Goal: Task Accomplishment & Management: Manage account settings

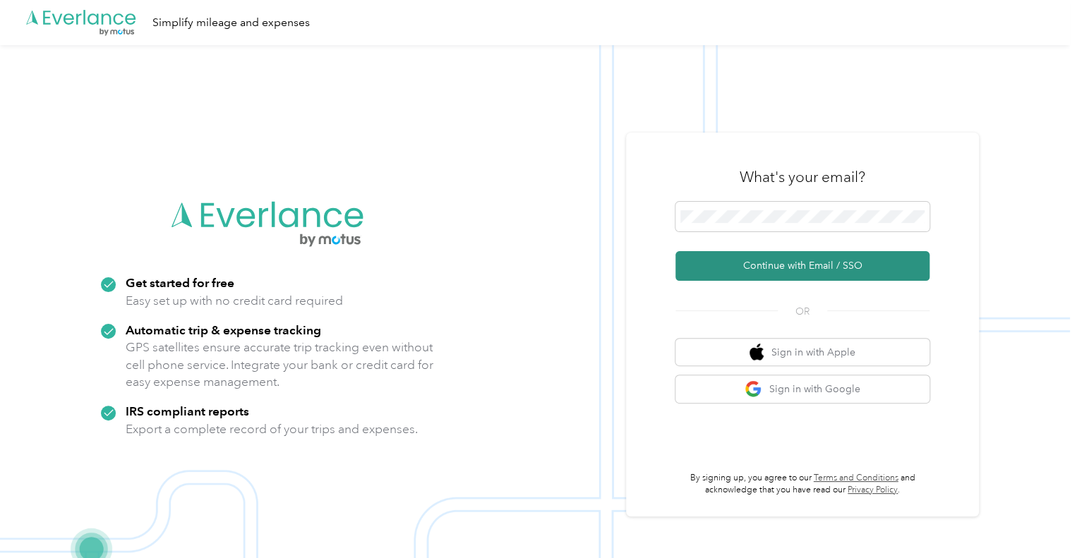
click at [816, 267] on button "Continue with Email / SSO" at bounding box center [802, 266] width 254 height 30
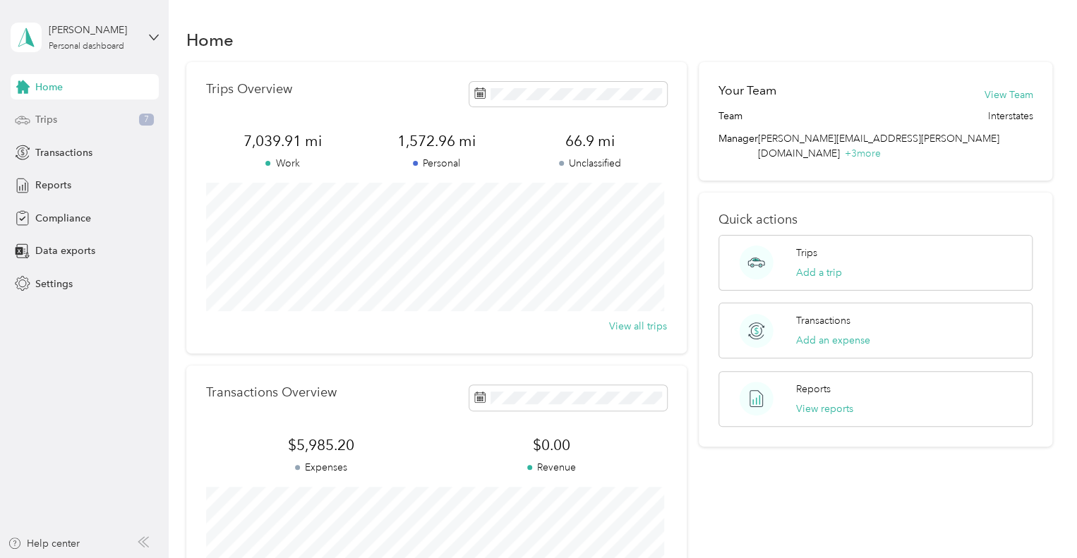
click at [77, 118] on div "Trips 7" at bounding box center [85, 119] width 148 height 25
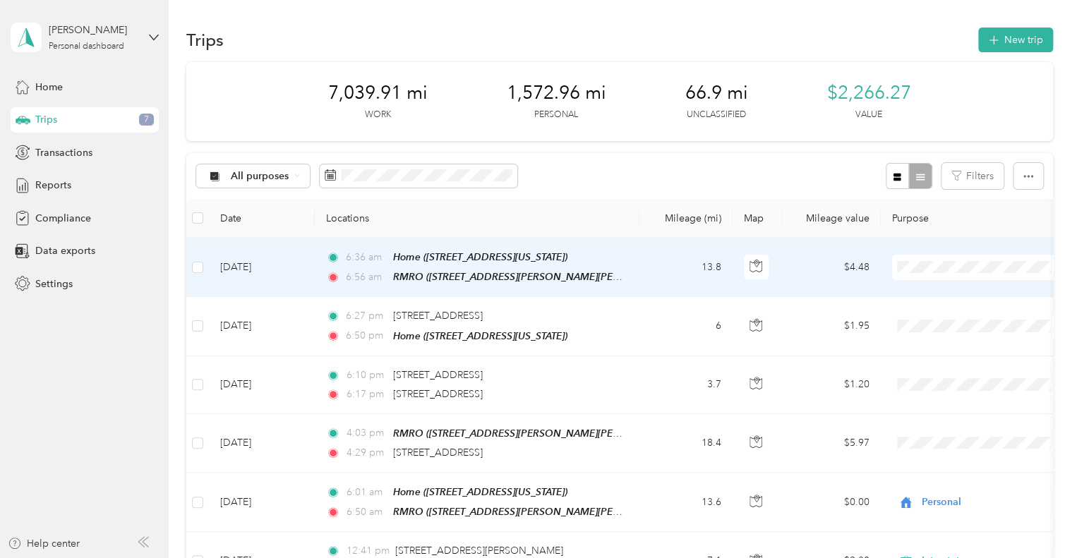
click at [945, 288] on span "Interstates" at bounding box center [991, 292] width 131 height 15
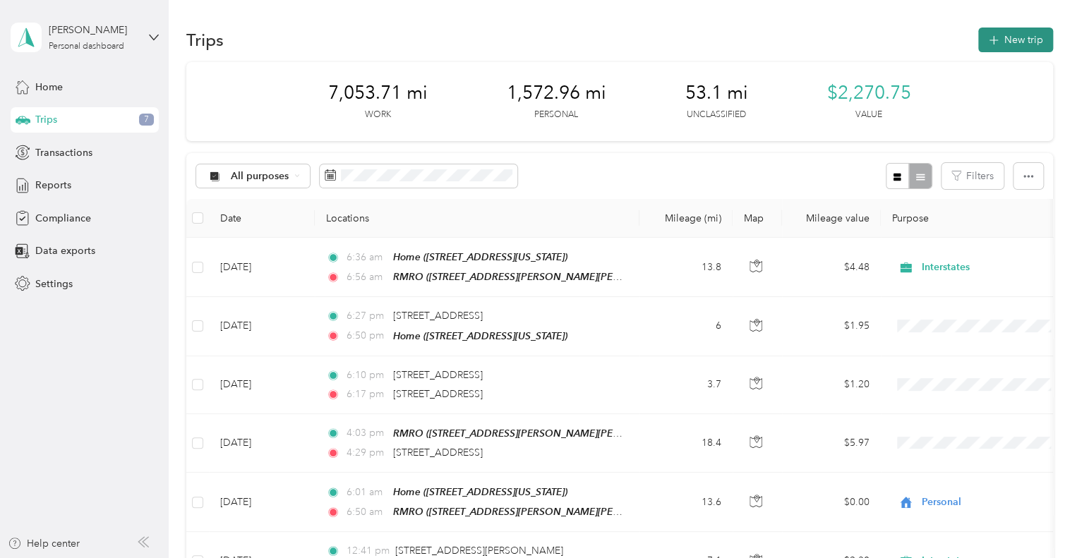
click at [997, 42] on button "New trip" at bounding box center [1015, 40] width 75 height 25
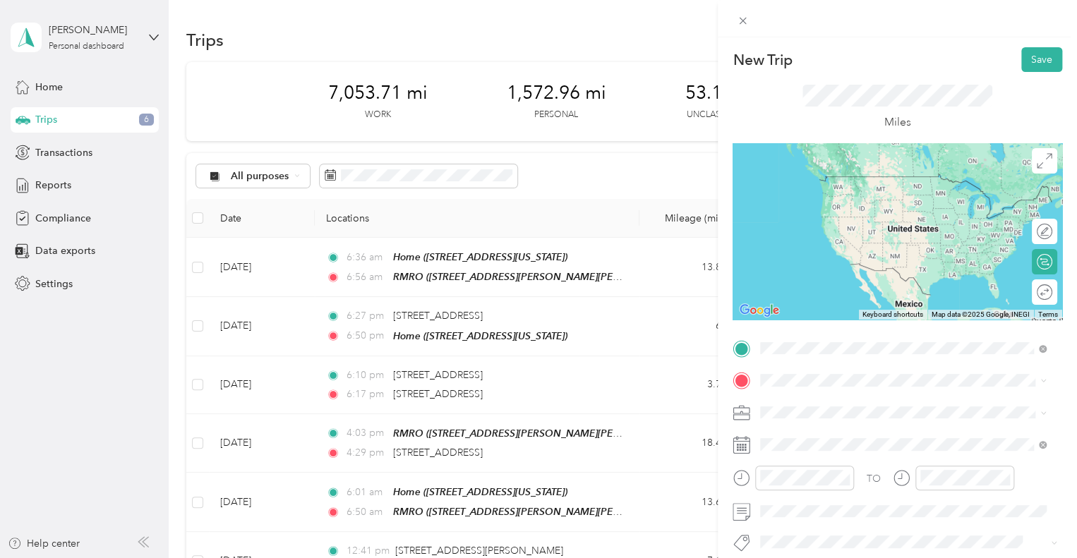
click at [856, 211] on div "TEAM RMRO [STREET_ADDRESS][PERSON_NAME][PERSON_NAME][US_STATE]" at bounding box center [914, 199] width 255 height 49
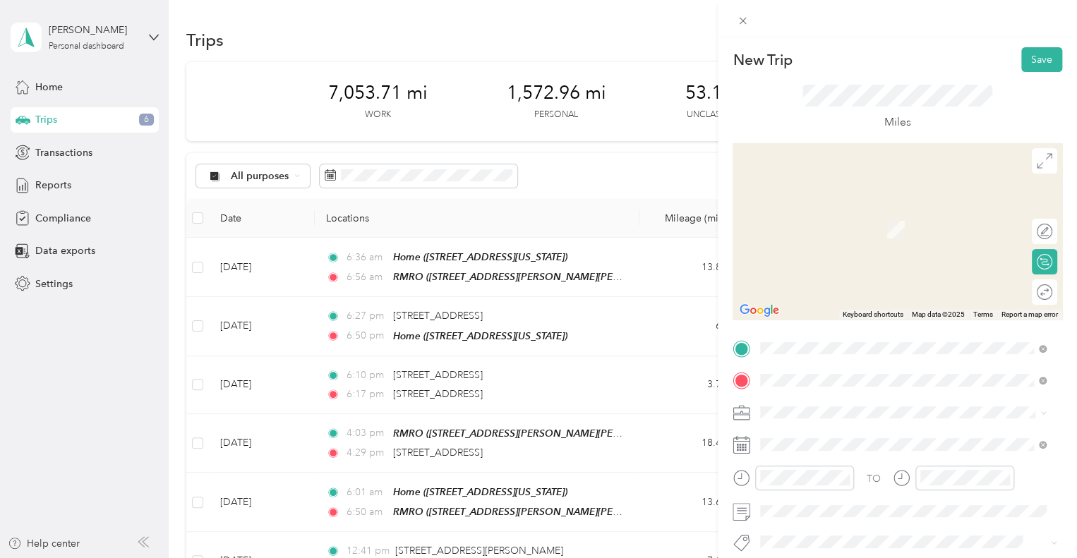
click at [844, 234] on div "Home [STREET_ADDRESS][US_STATE]" at bounding box center [857, 222] width 141 height 30
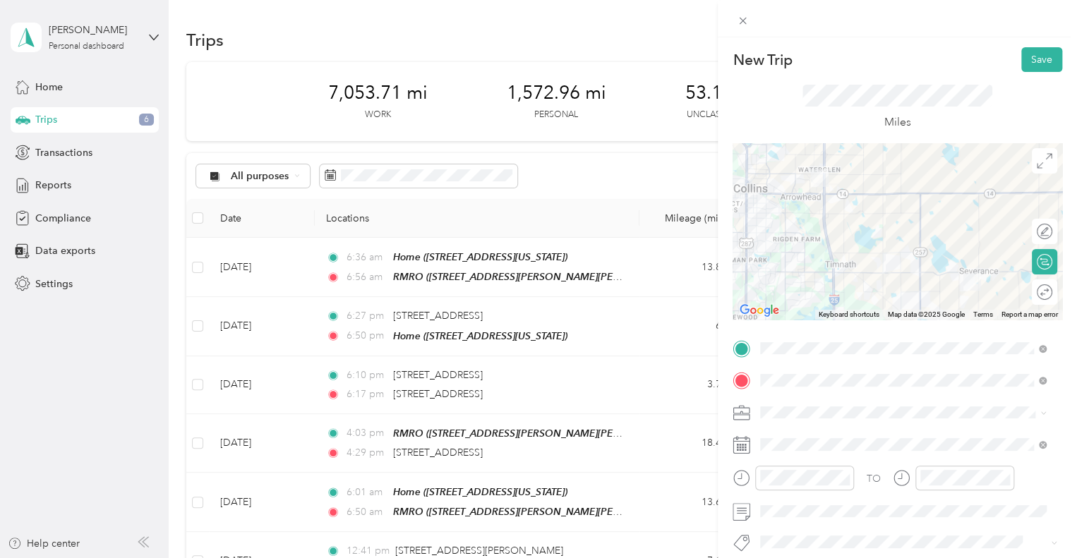
scroll to position [71, 0]
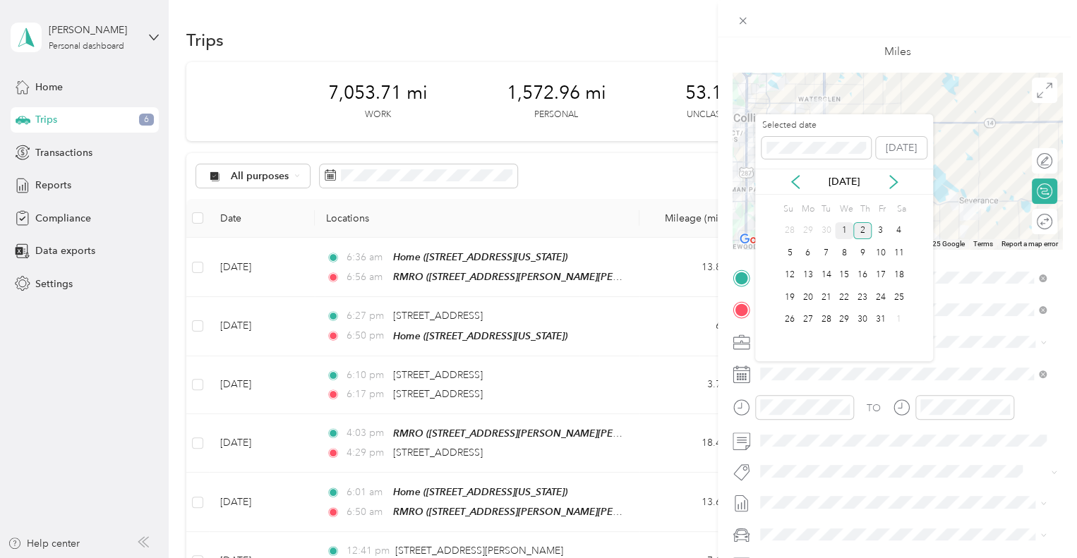
click at [846, 234] on div "1" at bounding box center [844, 231] width 18 height 18
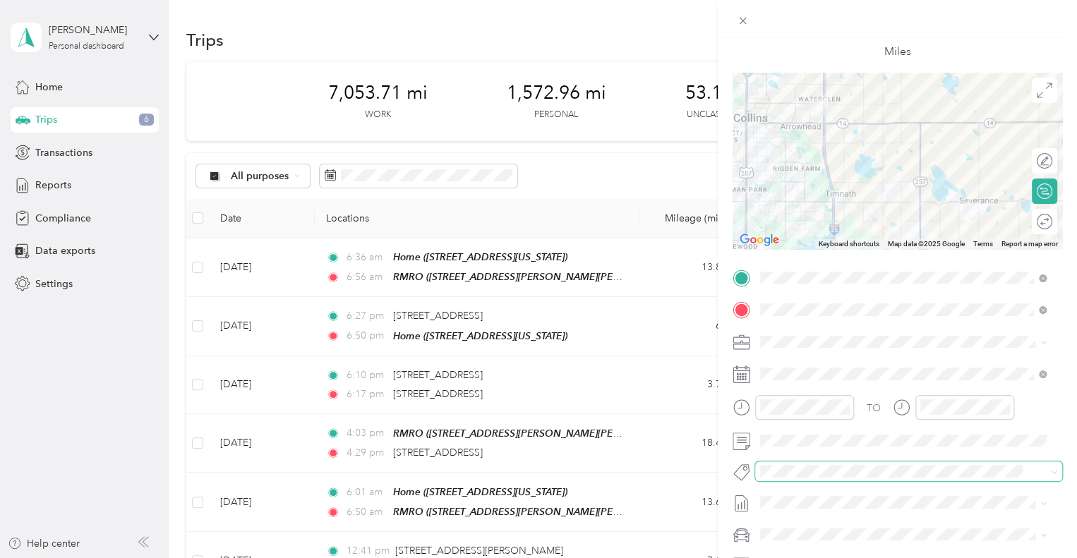
scroll to position [0, 0]
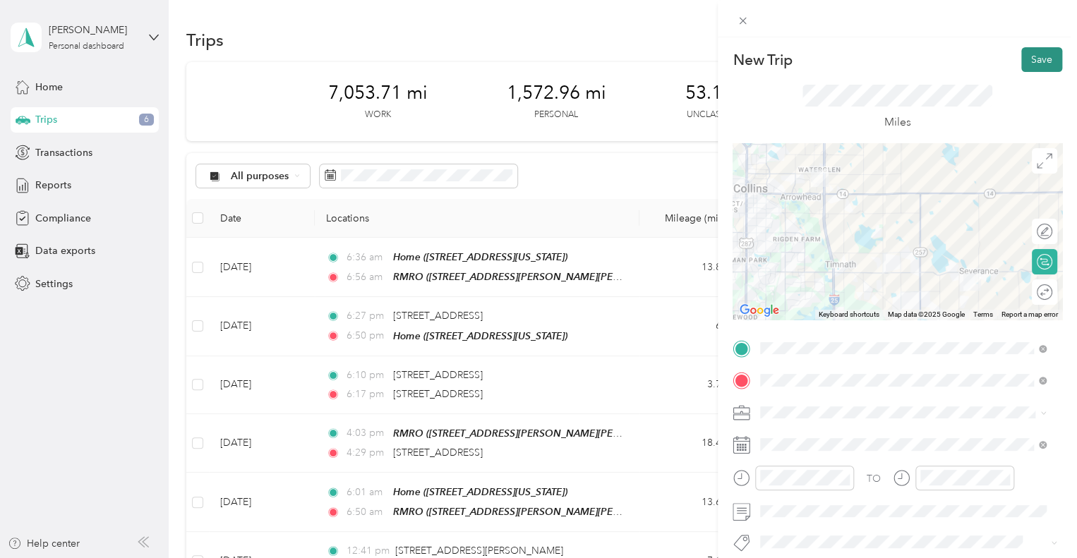
click at [1036, 61] on button "Save" at bounding box center [1041, 59] width 41 height 25
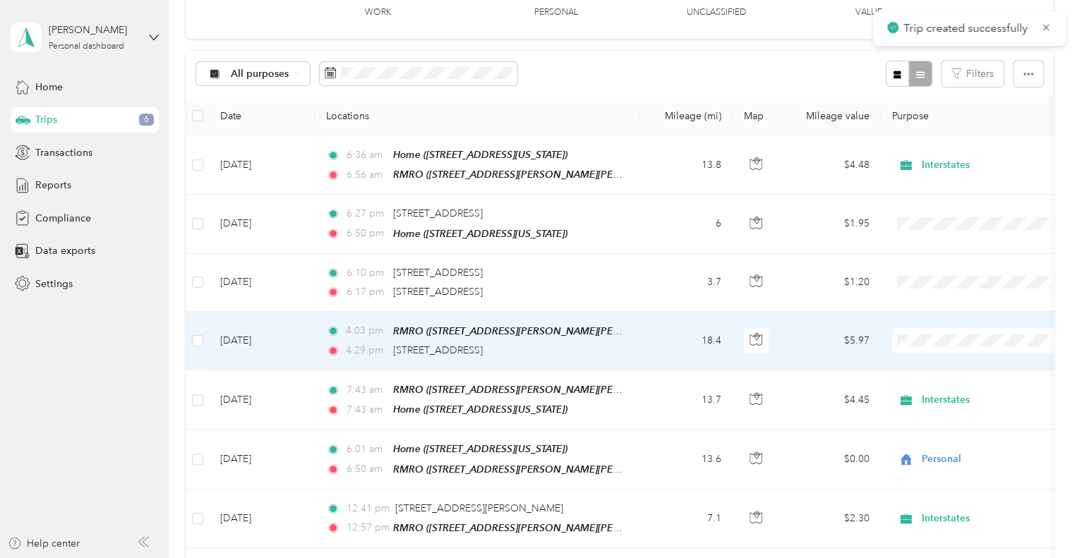
scroll to position [141, 0]
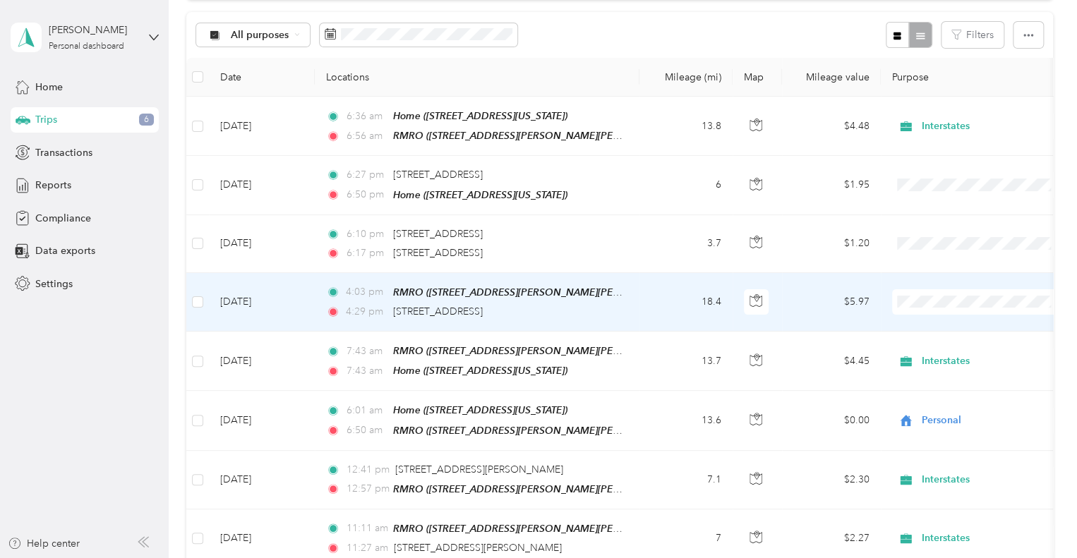
click at [940, 347] on span "Personal" at bounding box center [991, 349] width 131 height 15
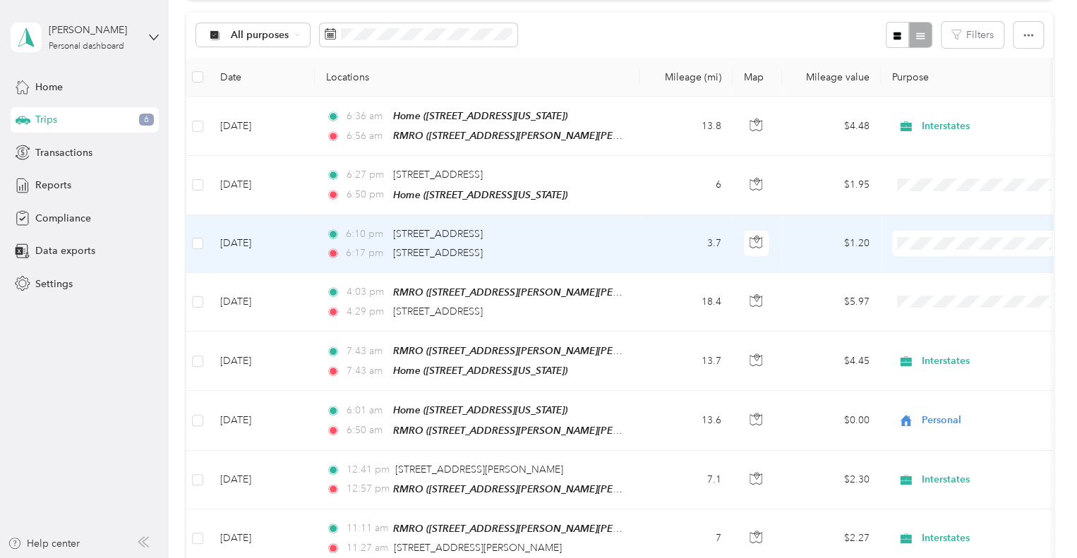
click at [940, 297] on span "Personal" at bounding box center [991, 291] width 131 height 15
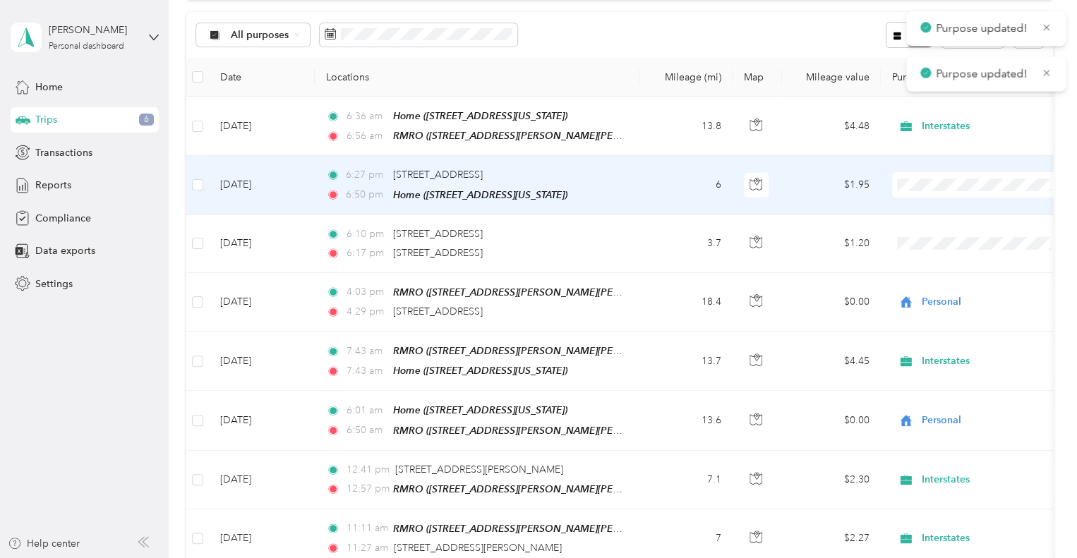
click at [933, 234] on span "Personal" at bounding box center [991, 233] width 131 height 15
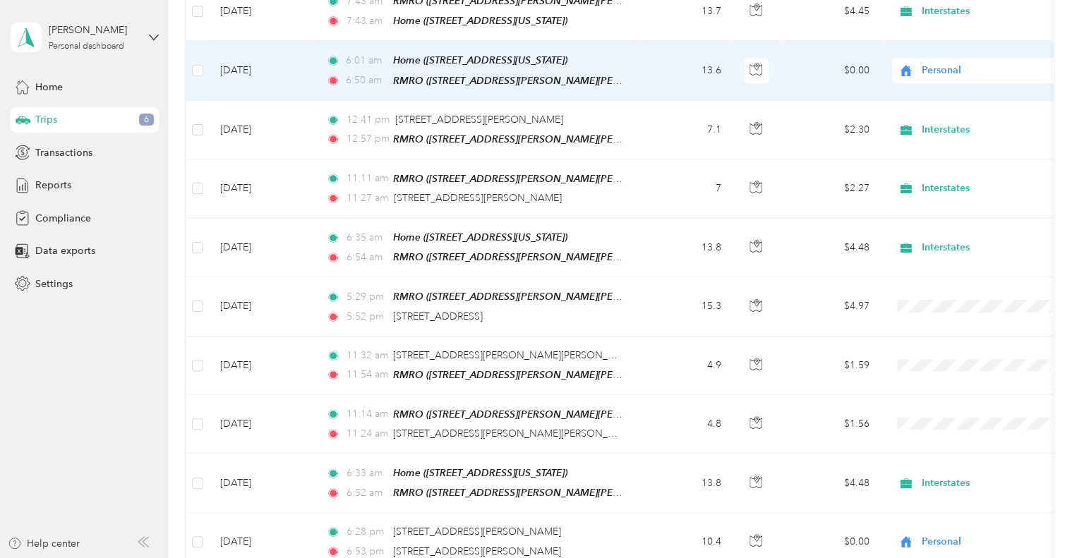
scroll to position [494, 0]
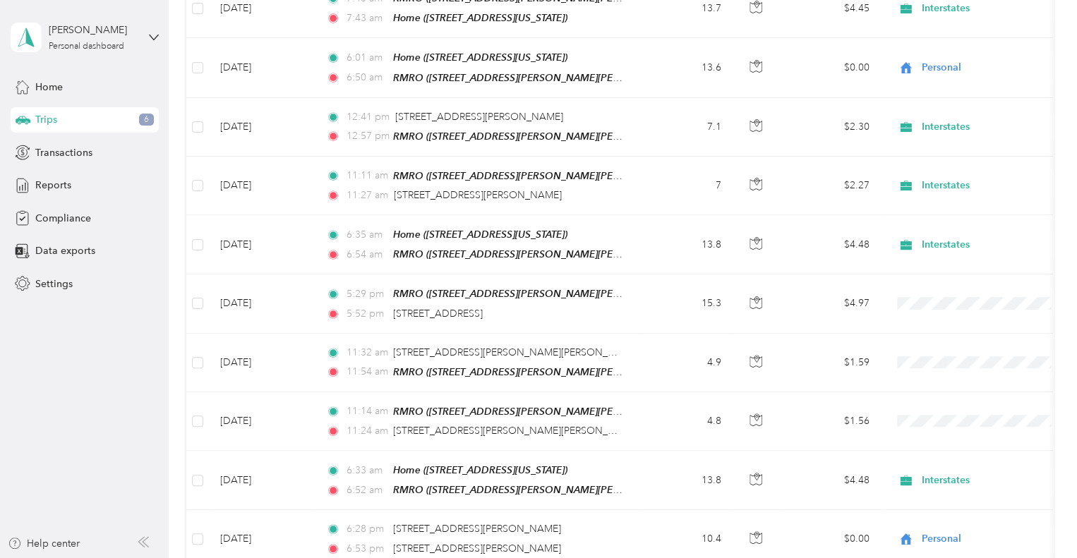
click at [87, 427] on aside "[PERSON_NAME] Personal dashboard Home Trips 6 Transactions Reports Compliance D…" at bounding box center [84, 279] width 169 height 558
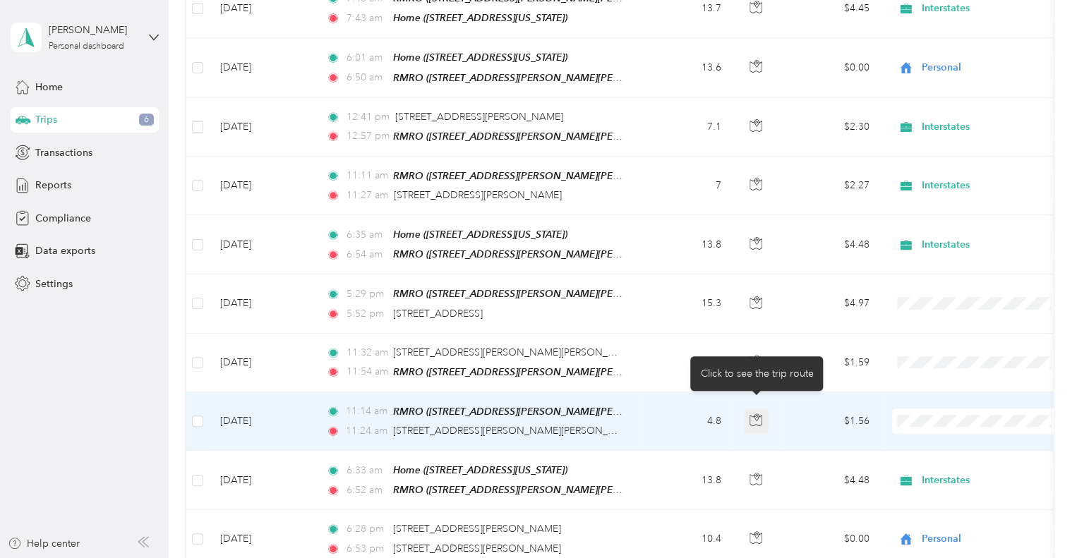
click at [759, 413] on icon "button" at bounding box center [755, 419] width 13 height 13
click at [936, 458] on span "Personal" at bounding box center [991, 459] width 131 height 15
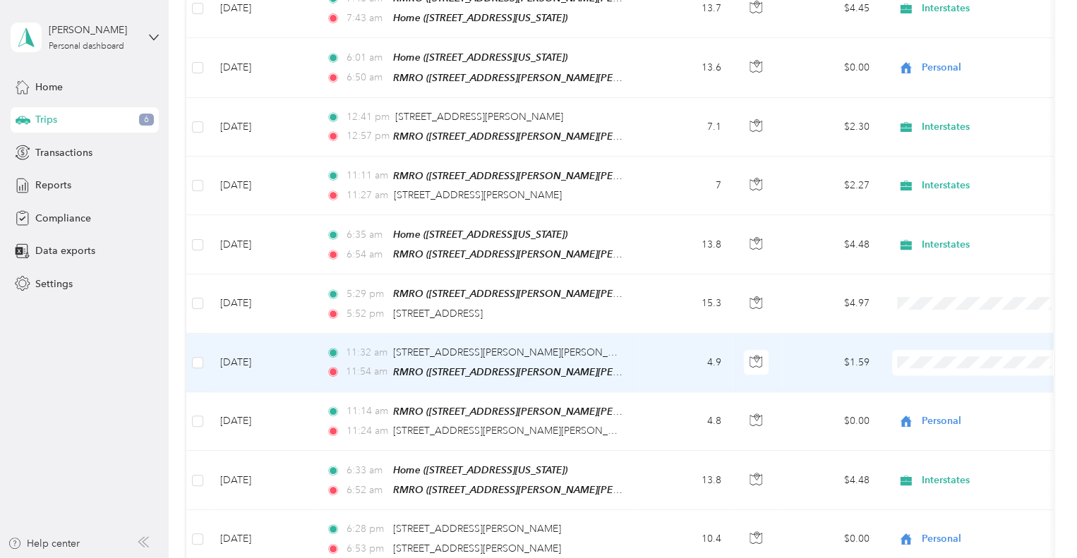
click at [947, 380] on li "Interstates" at bounding box center [979, 377] width 175 height 25
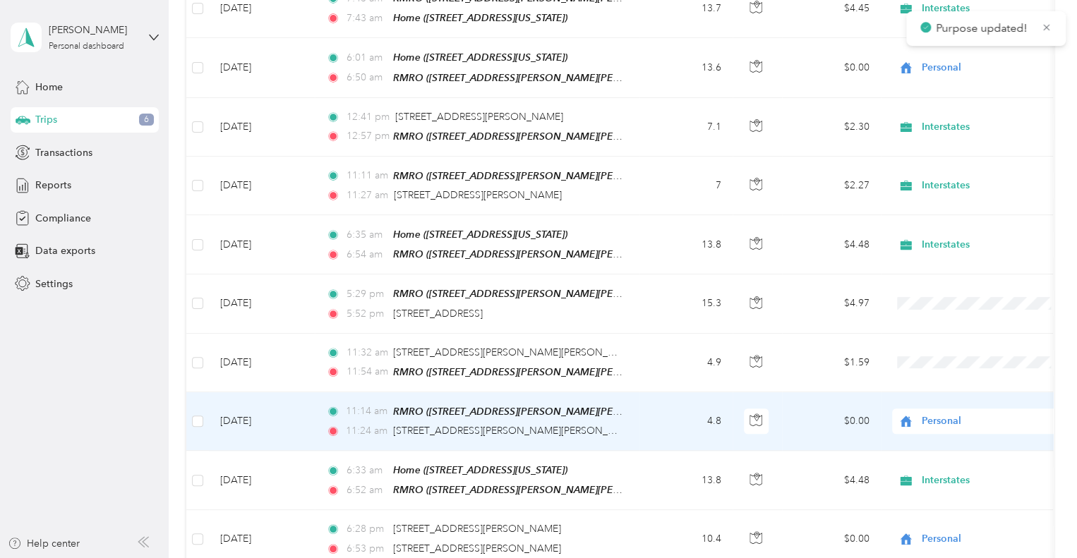
click at [947, 413] on span "Personal" at bounding box center [985, 421] width 129 height 16
drag, startPoint x: 947, startPoint y: 429, endPoint x: 942, endPoint y: 407, distance: 22.4
click at [947, 429] on span "Interstates" at bounding box center [991, 435] width 131 height 15
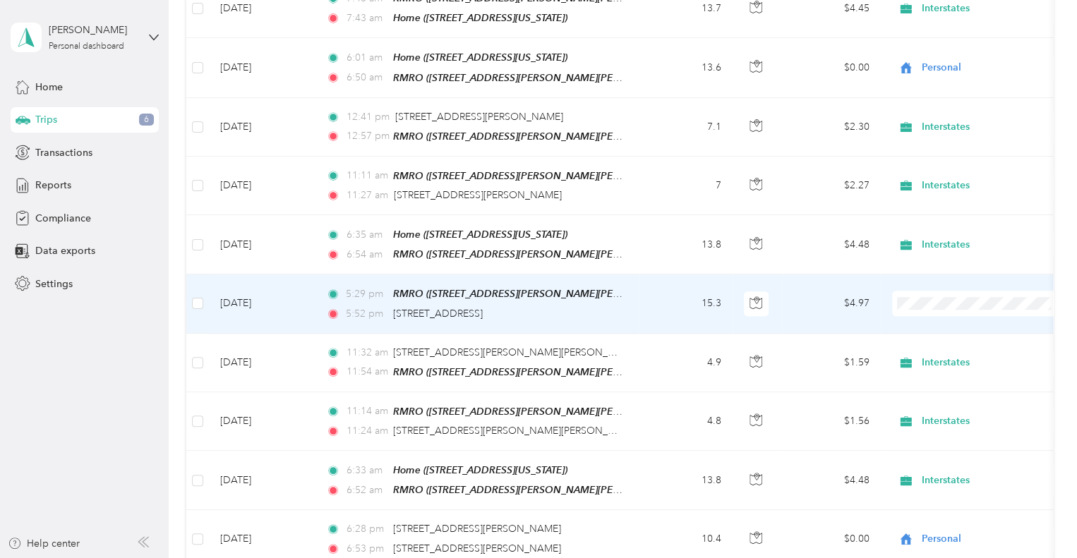
click at [657, 298] on td "15.3" at bounding box center [685, 303] width 93 height 59
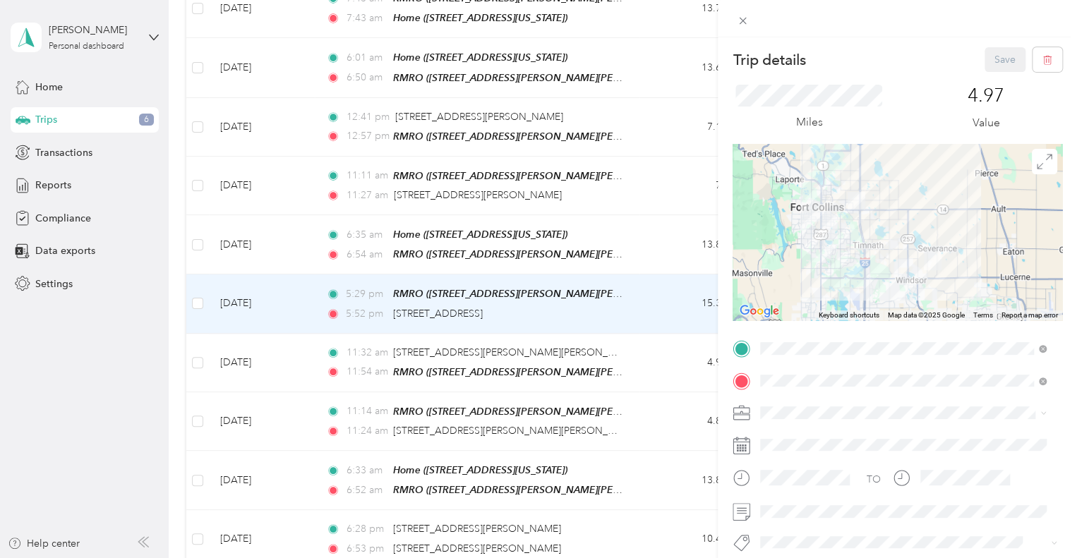
click at [844, 234] on div "Home [STREET_ADDRESS][US_STATE]" at bounding box center [857, 220] width 141 height 30
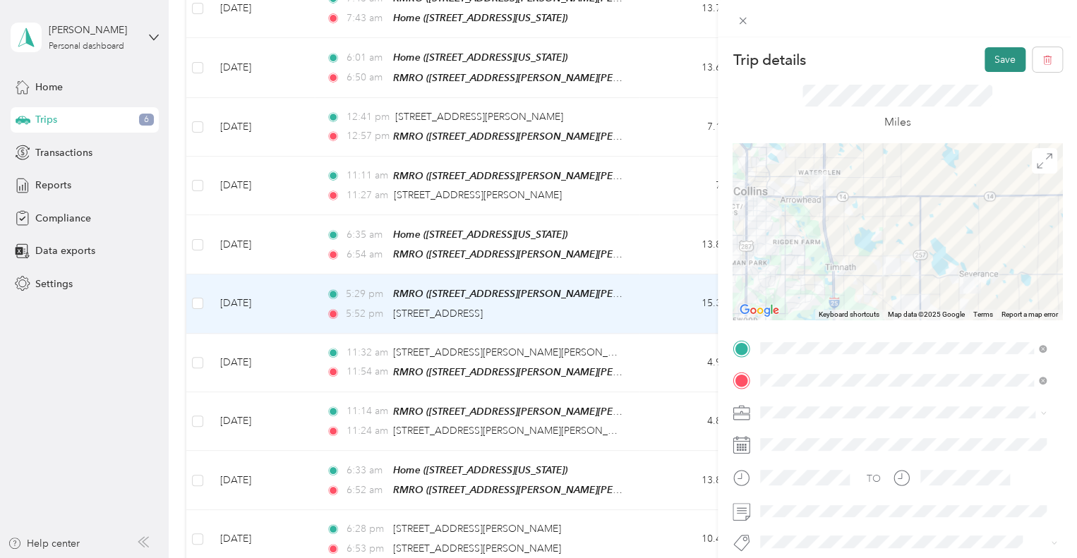
click at [987, 56] on button "Save" at bounding box center [1004, 59] width 41 height 25
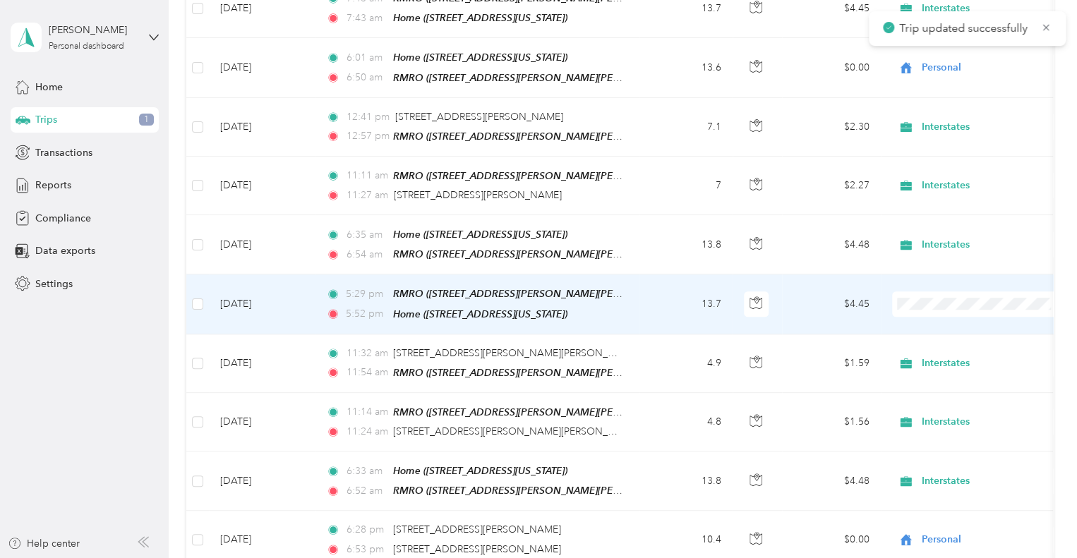
click at [937, 324] on span "Interstates" at bounding box center [991, 319] width 131 height 15
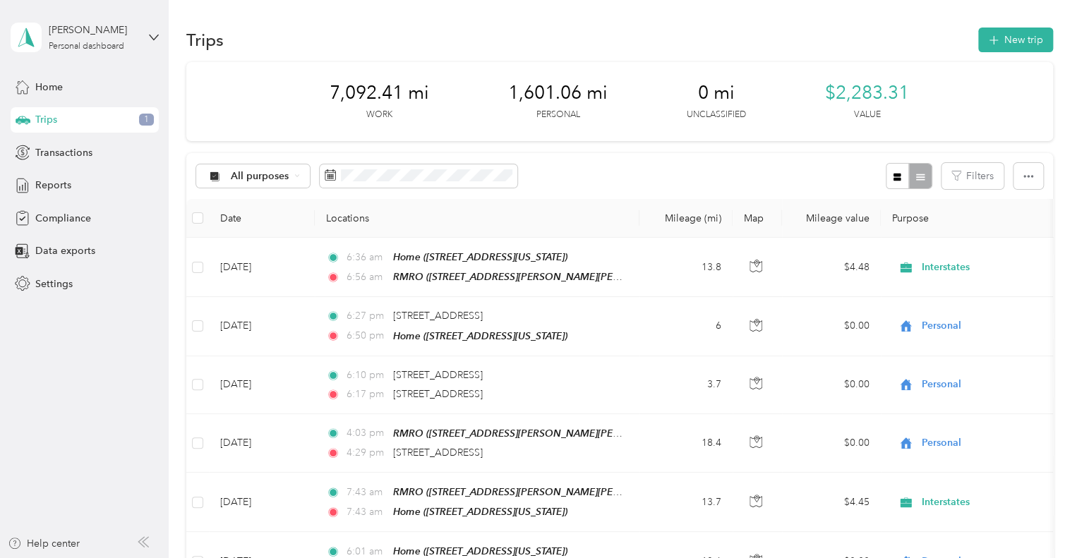
click at [607, 171] on div "All purposes Filters" at bounding box center [619, 176] width 866 height 46
click at [52, 185] on span "Reports" at bounding box center [53, 185] width 36 height 15
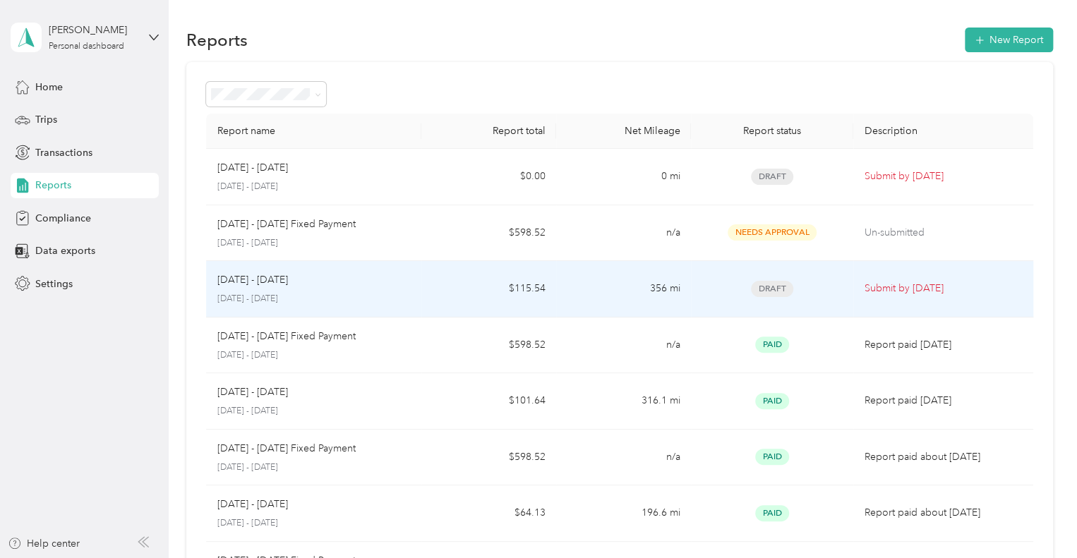
click at [363, 289] on div "[DATE] - [DATE] [DATE] - [DATE]" at bounding box center [313, 288] width 193 height 33
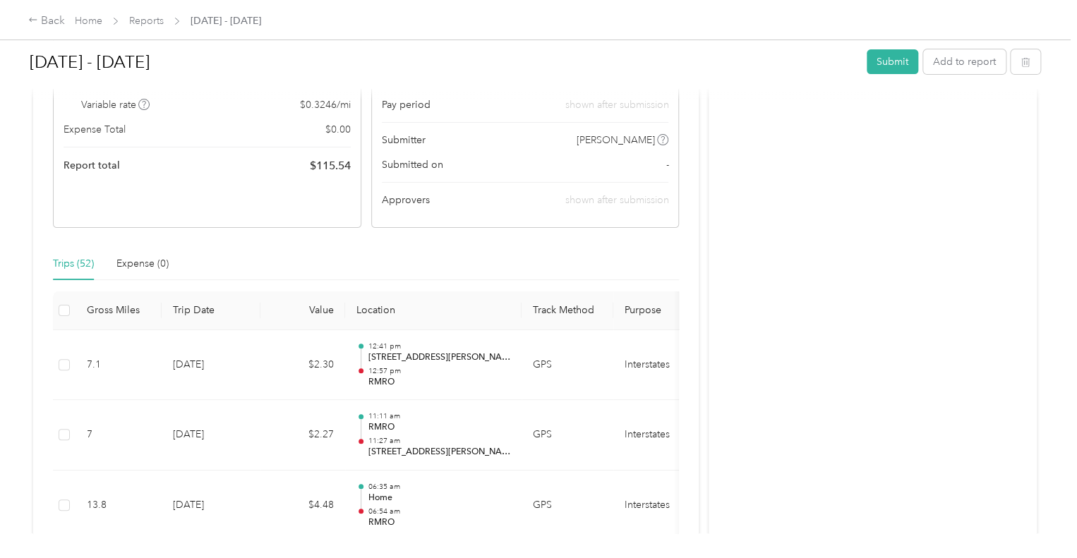
scroll to position [353, 0]
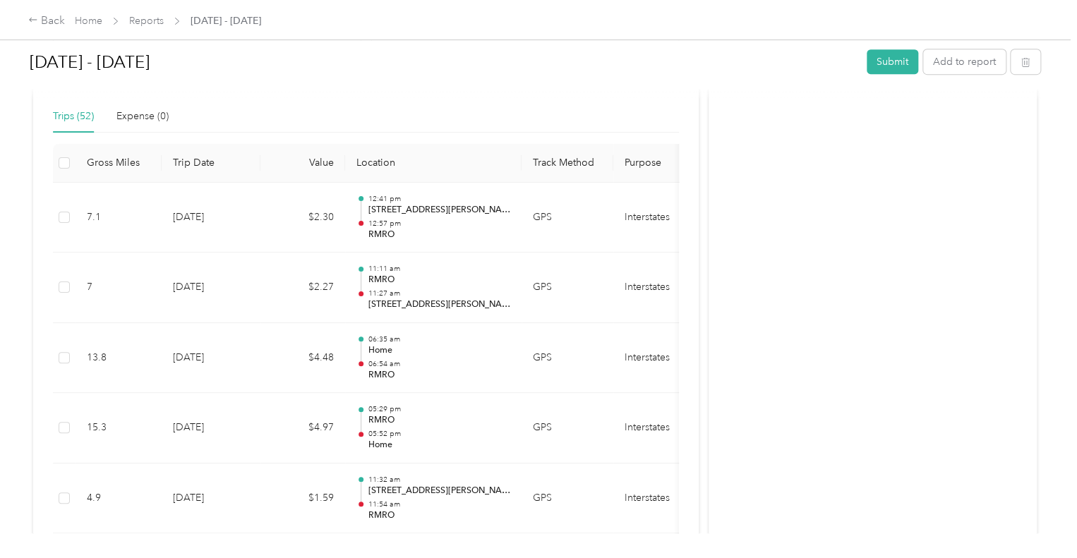
click at [202, 164] on th "Trip Date" at bounding box center [211, 163] width 99 height 39
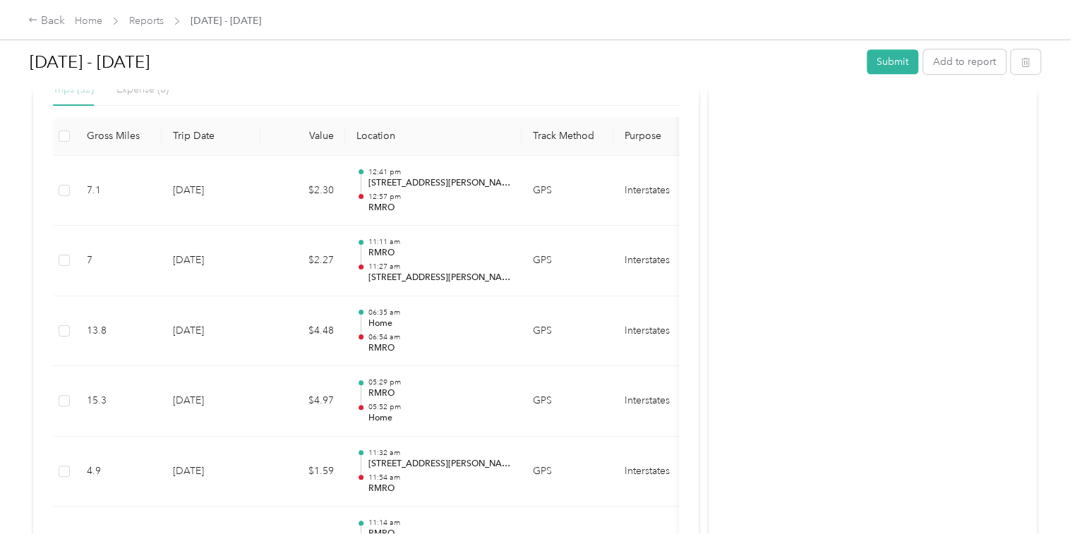
scroll to position [444, 0]
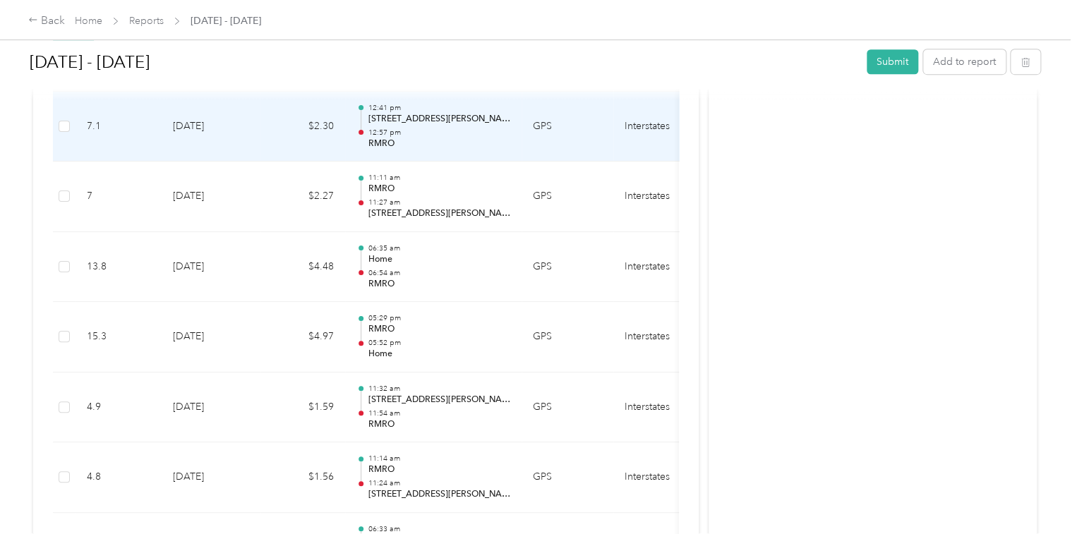
click at [440, 121] on p "[STREET_ADDRESS][PERSON_NAME]" at bounding box center [439, 119] width 143 height 13
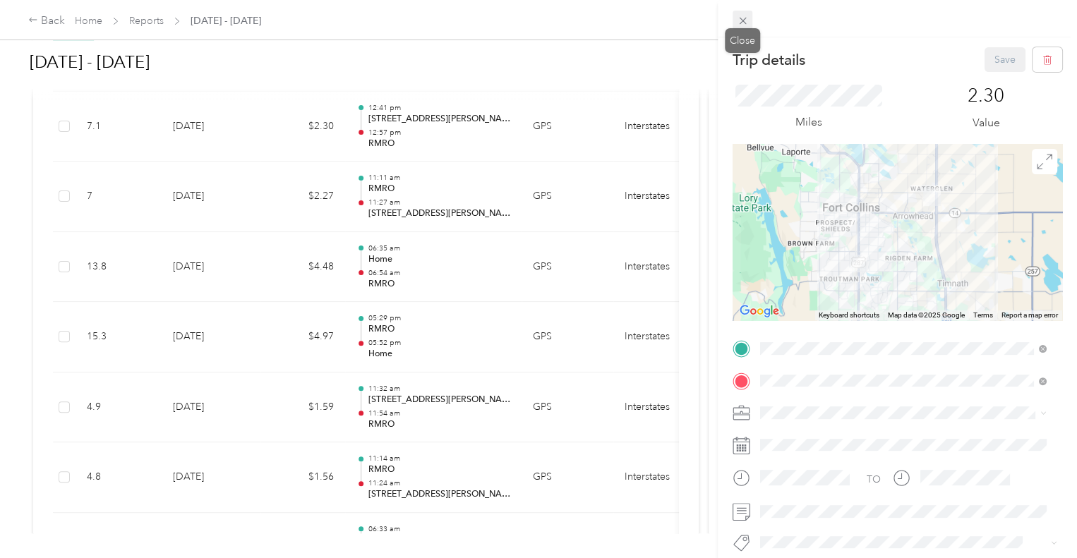
click at [741, 19] on icon at bounding box center [743, 21] width 12 height 12
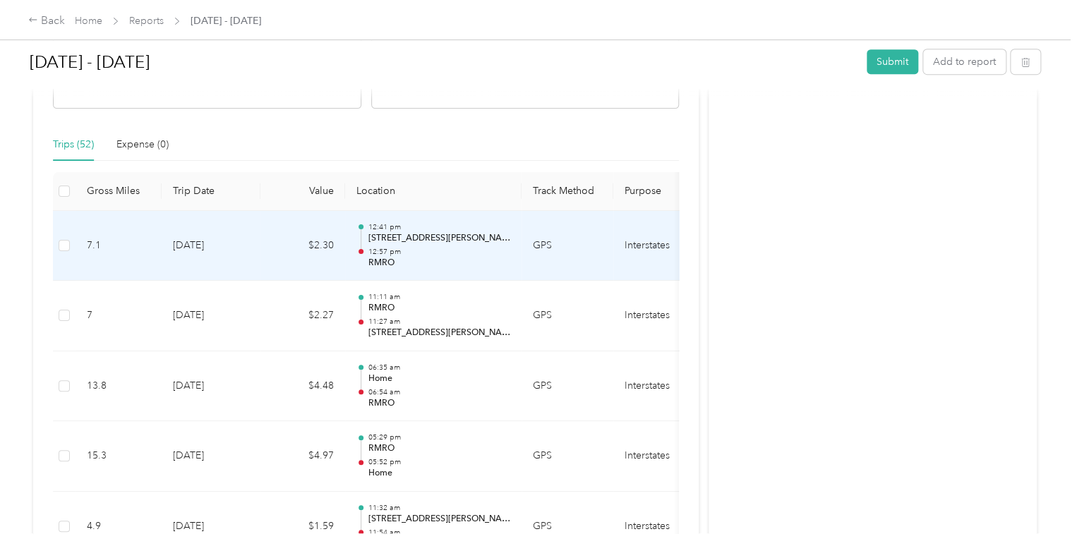
scroll to position [303, 0]
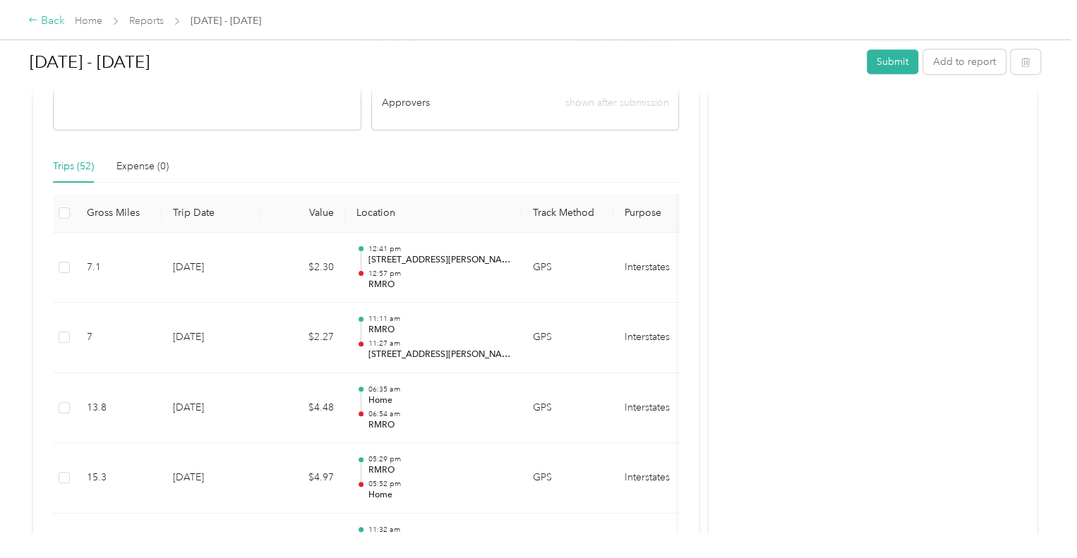
click at [52, 16] on div "Back" at bounding box center [46, 21] width 37 height 17
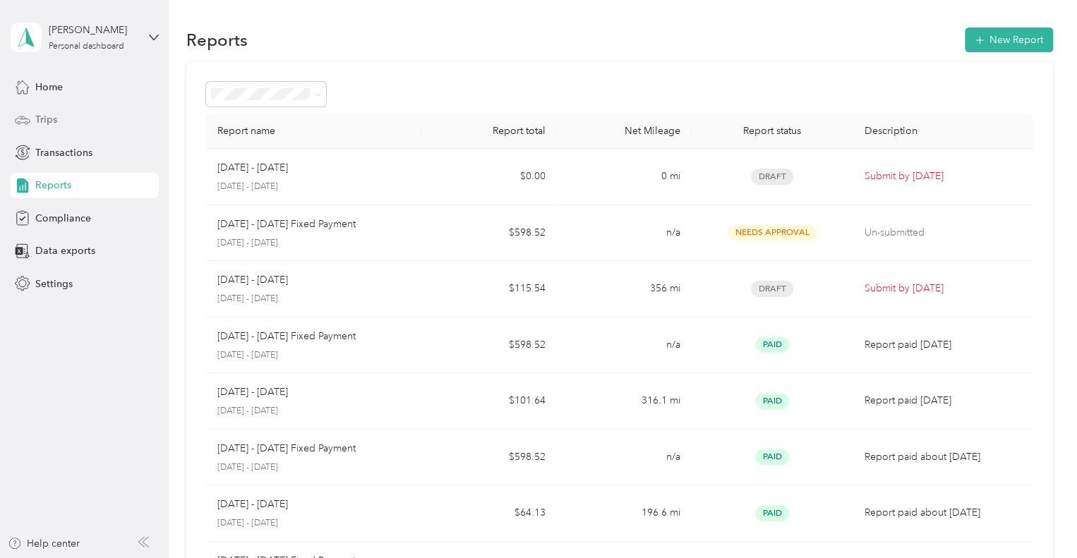
click at [54, 112] on span "Trips" at bounding box center [46, 119] width 22 height 15
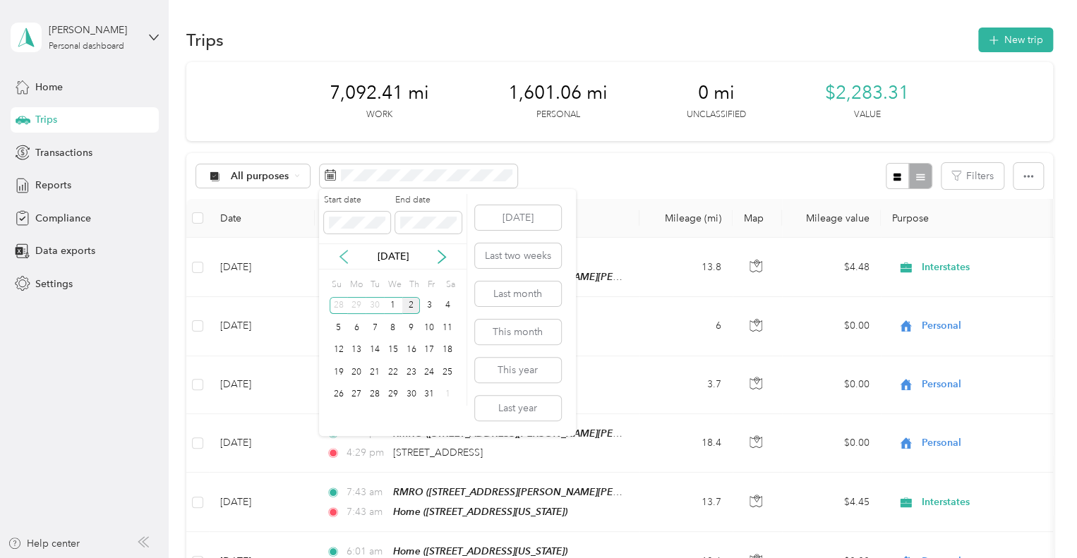
click at [344, 255] on icon at bounding box center [344, 257] width 14 height 14
click at [356, 309] on div "1" at bounding box center [356, 306] width 18 height 18
click at [375, 392] on div "30" at bounding box center [374, 395] width 18 height 18
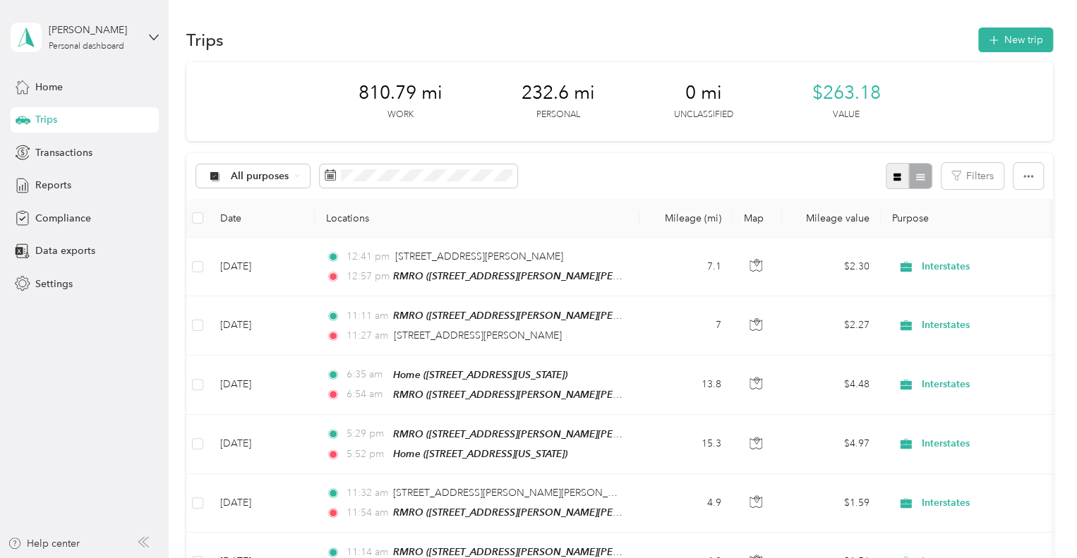
click at [888, 169] on button "button" at bounding box center [897, 176] width 24 height 26
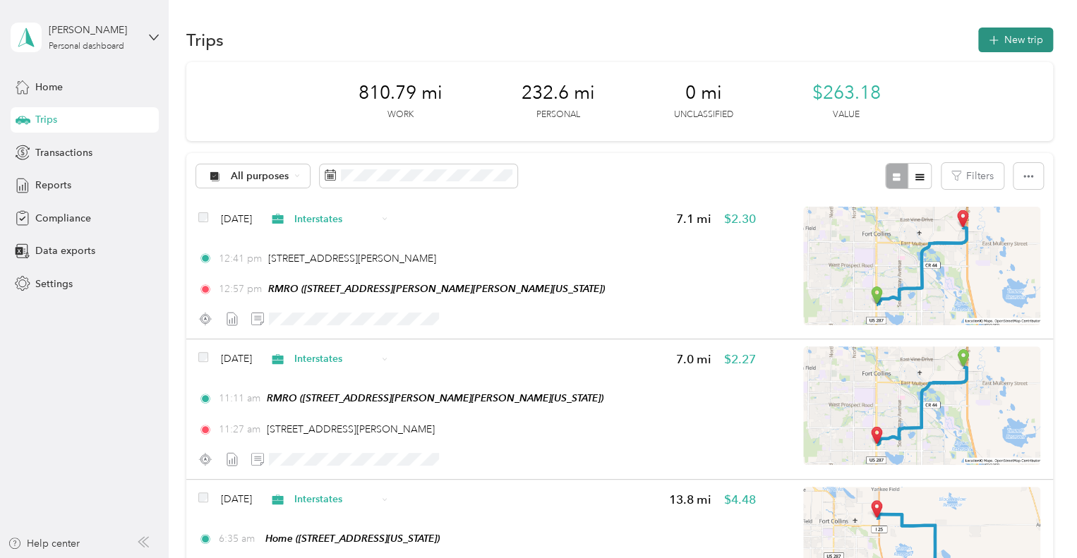
click at [1015, 39] on button "New trip" at bounding box center [1015, 40] width 75 height 25
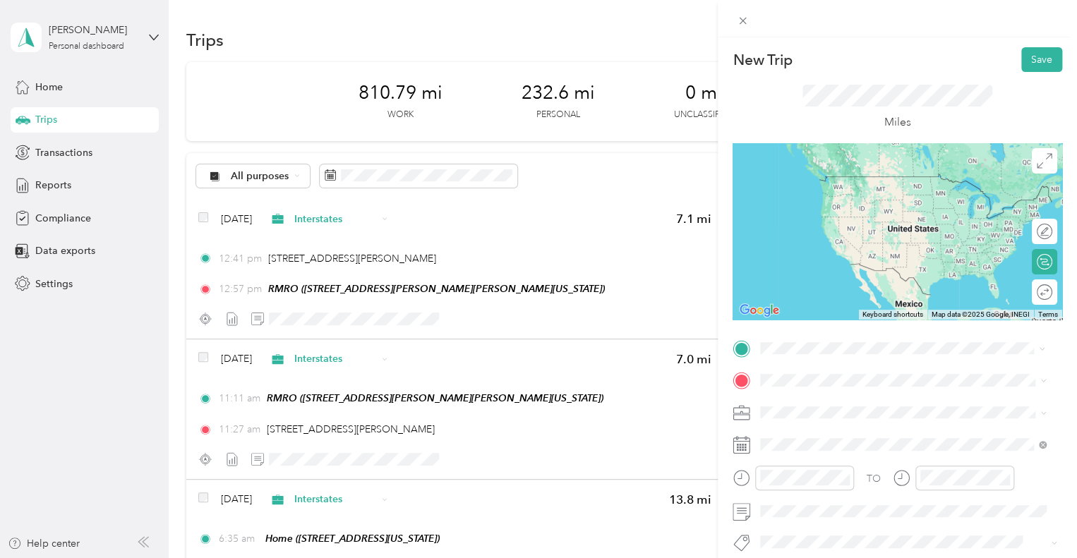
click at [855, 202] on span "[STREET_ADDRESS][PERSON_NAME][PERSON_NAME][US_STATE]" at bounding box center [910, 209] width 246 height 27
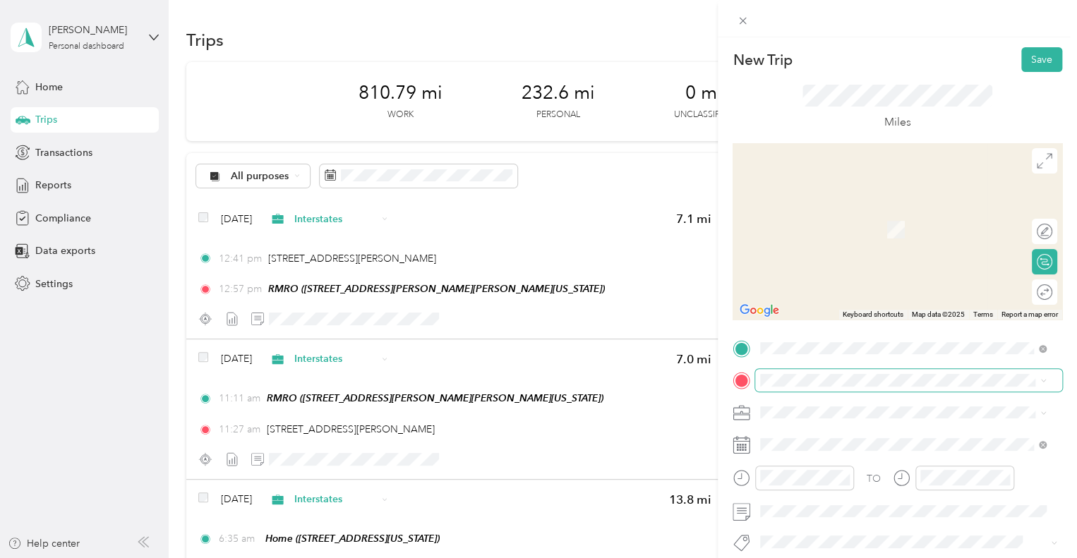
click at [842, 386] on span at bounding box center [908, 380] width 307 height 23
click at [838, 235] on div "Home [STREET_ADDRESS][US_STATE]" at bounding box center [857, 222] width 141 height 30
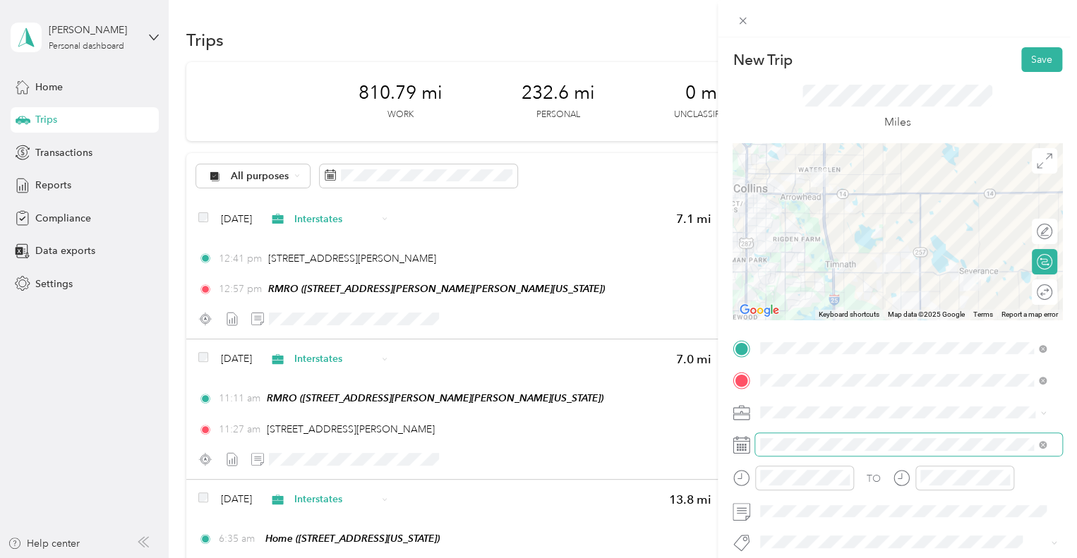
click at [821, 455] on span at bounding box center [908, 444] width 307 height 23
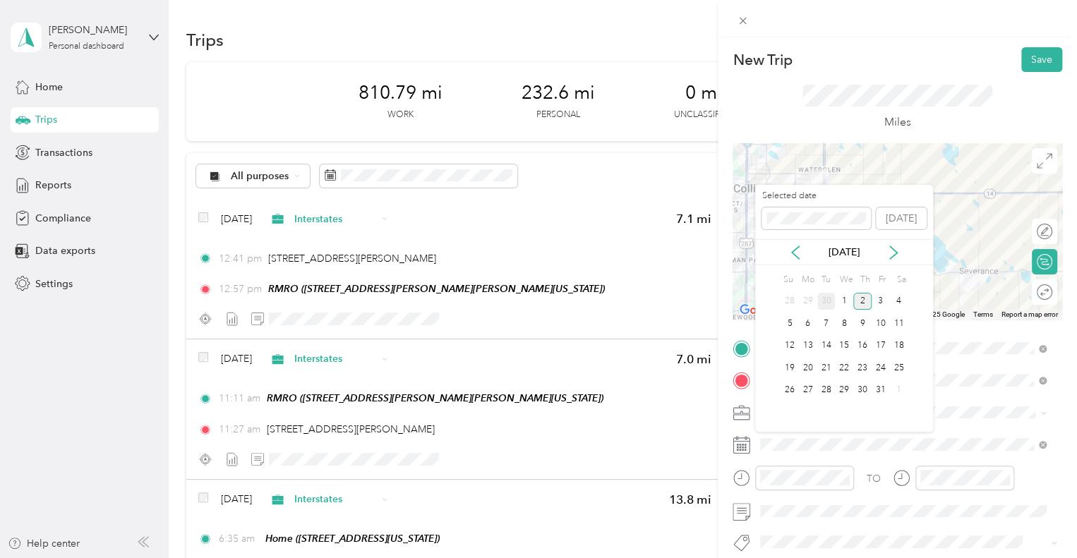
click at [825, 304] on div "30" at bounding box center [826, 302] width 18 height 18
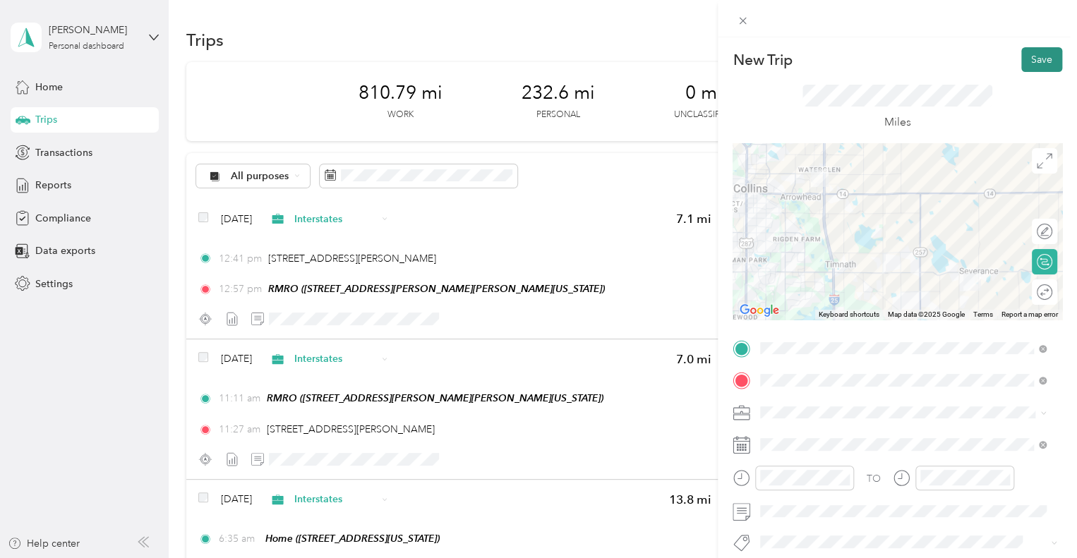
click at [1021, 67] on button "Save" at bounding box center [1041, 59] width 41 height 25
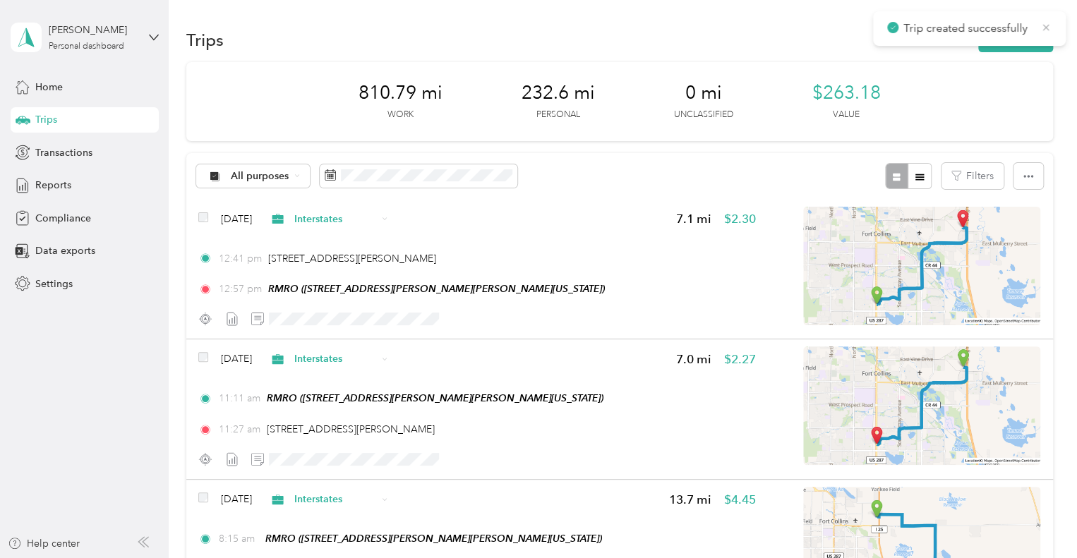
click at [1044, 29] on icon at bounding box center [1045, 27] width 11 height 13
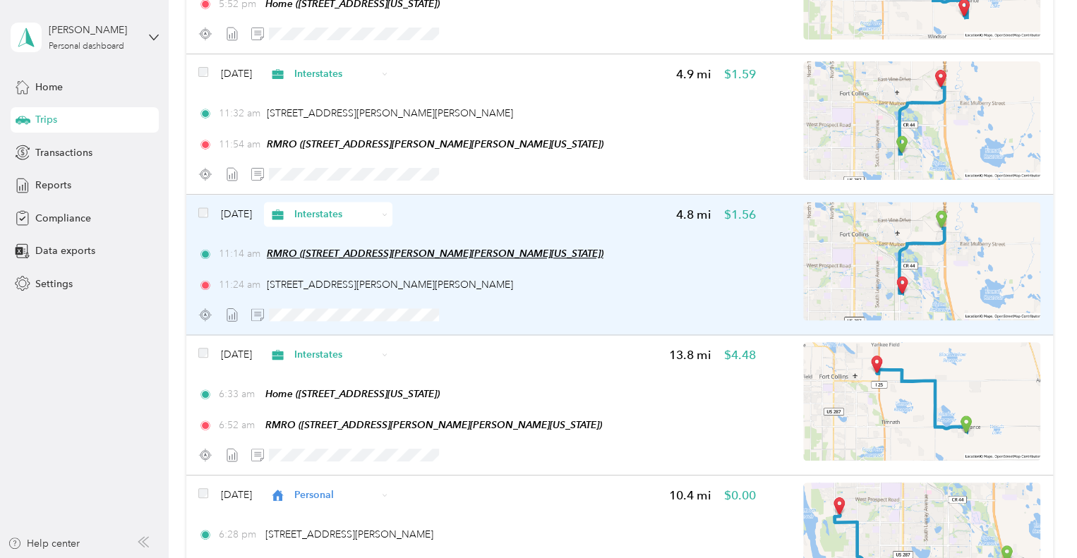
scroll to position [776, 0]
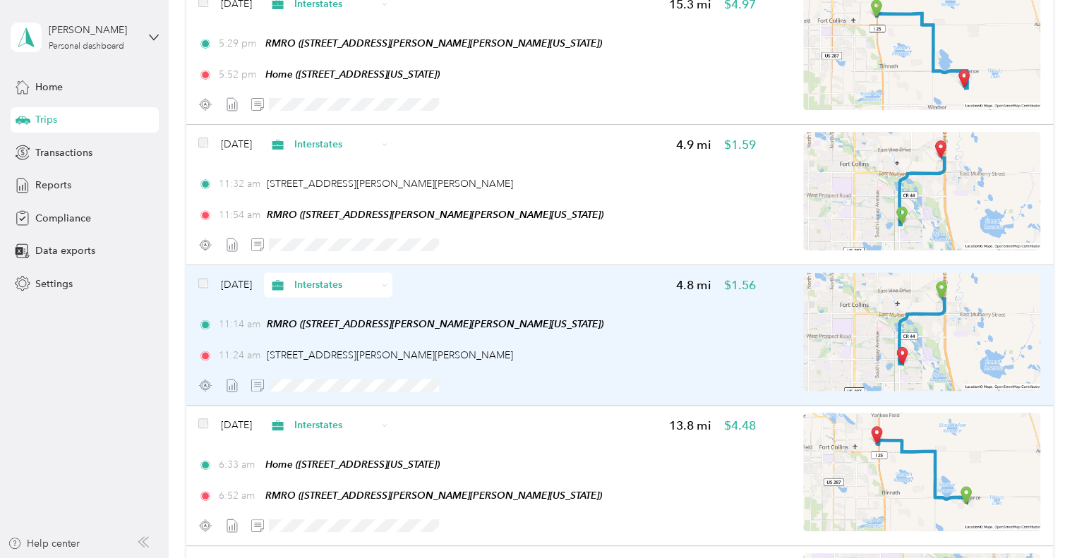
click at [363, 289] on span "Interstates" at bounding box center [335, 284] width 83 height 15
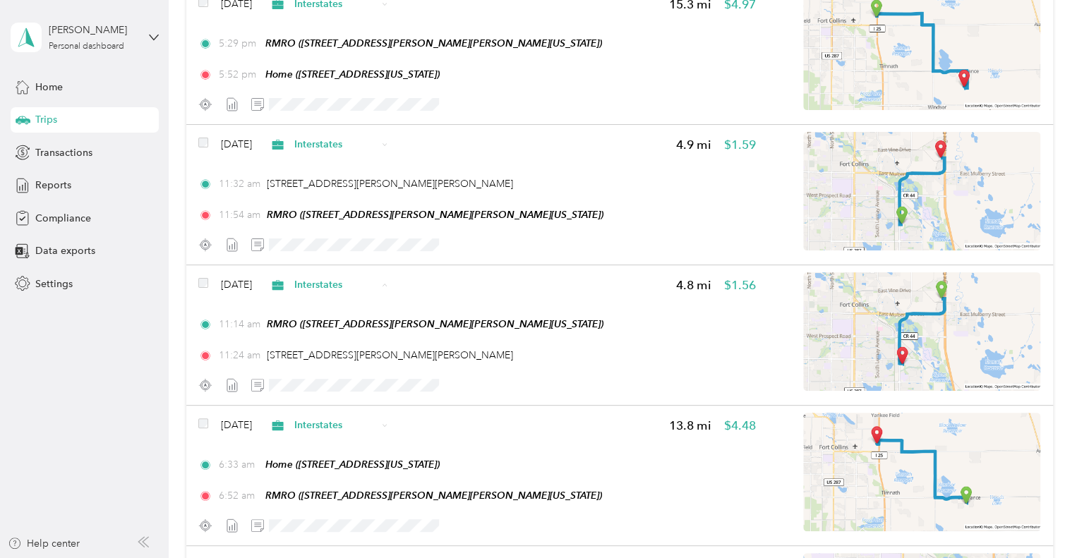
click at [343, 334] on span "Personal" at bounding box center [369, 335] width 84 height 15
click at [341, 142] on div "Click to name as a Favorite Place" at bounding box center [366, 154] width 164 height 35
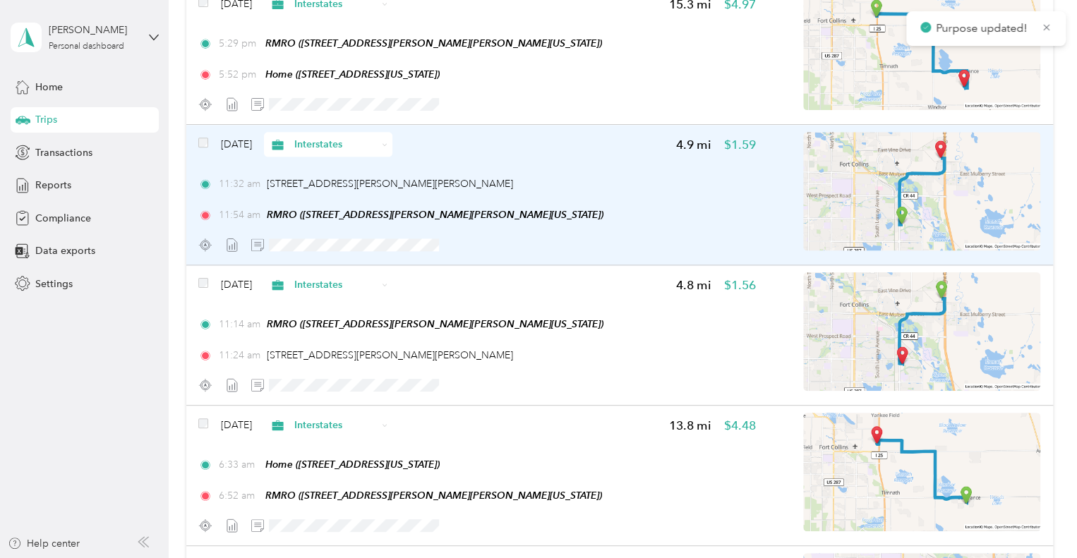
click at [567, 176] on div "11:32 am 2117 Custer Dr, Fort Collins, CO 80525, USA" at bounding box center [476, 183] width 557 height 15
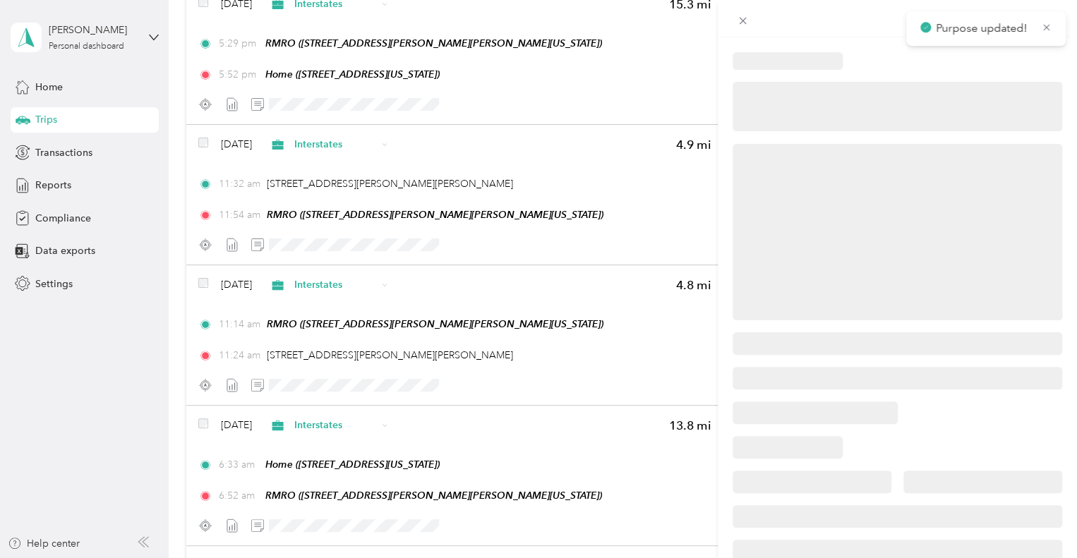
click at [354, 140] on div at bounding box center [538, 279] width 1077 height 558
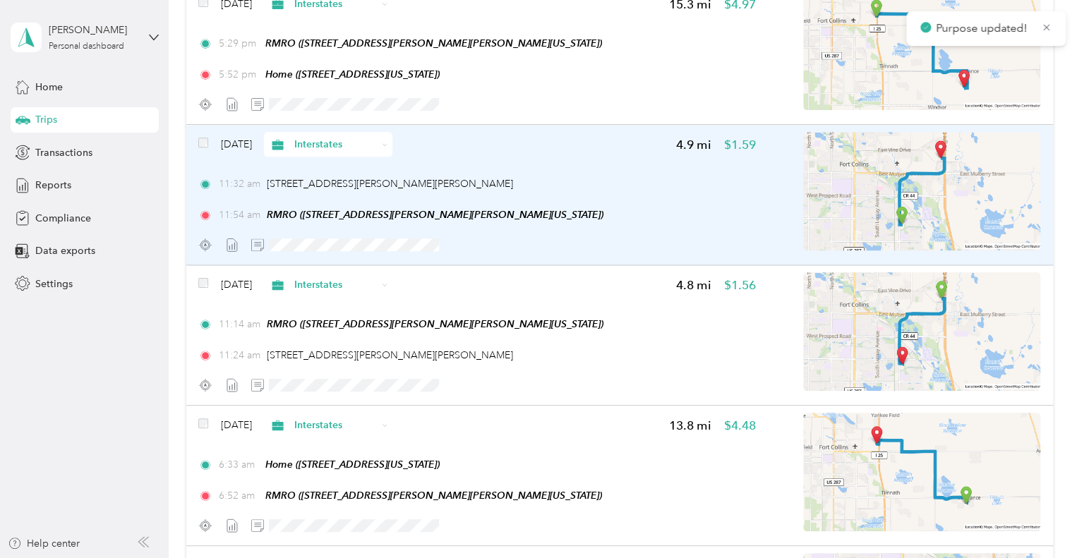
click at [355, 141] on span "Interstates" at bounding box center [335, 144] width 83 height 15
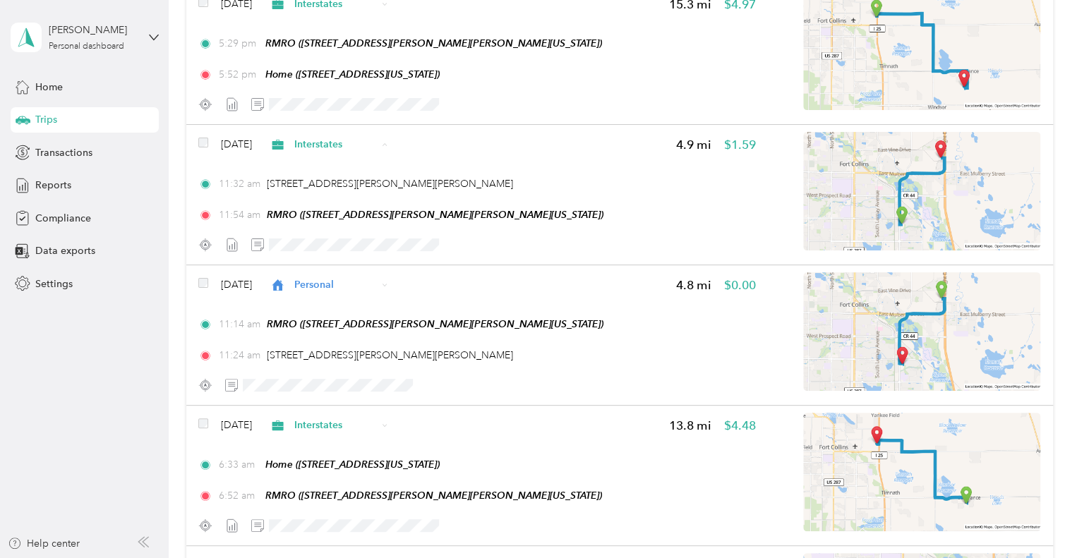
click at [353, 195] on span "Personal" at bounding box center [369, 195] width 84 height 15
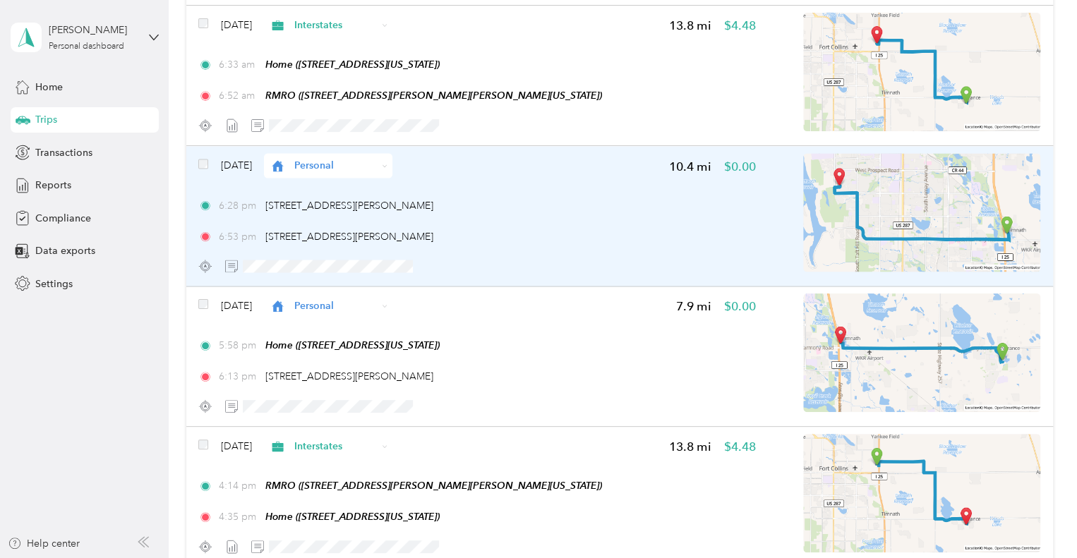
scroll to position [1199, 0]
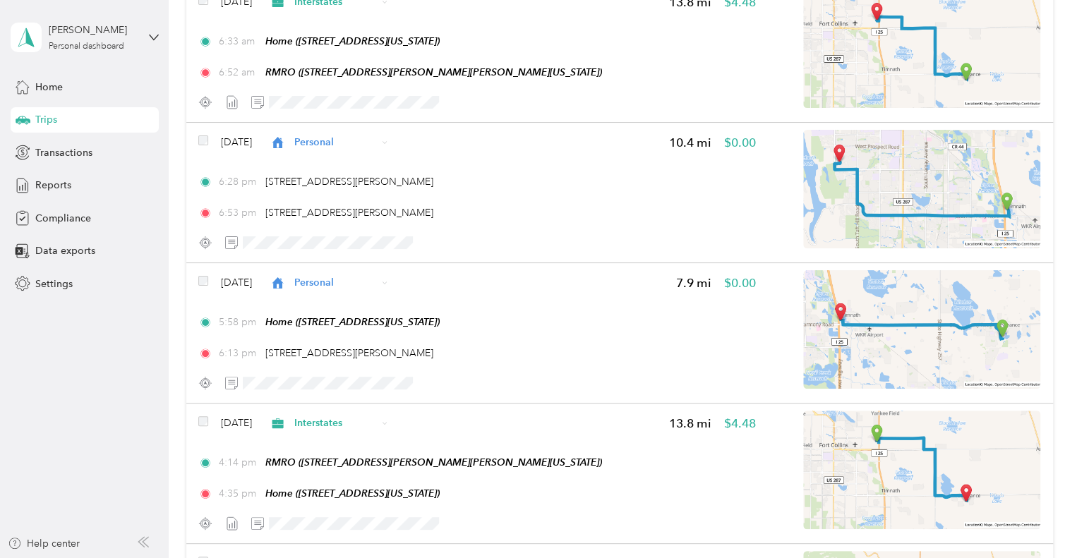
click at [76, 346] on aside "Cameron W. Louie Personal dashboard Home Trips Transactions Reports Compliance …" at bounding box center [84, 279] width 169 height 558
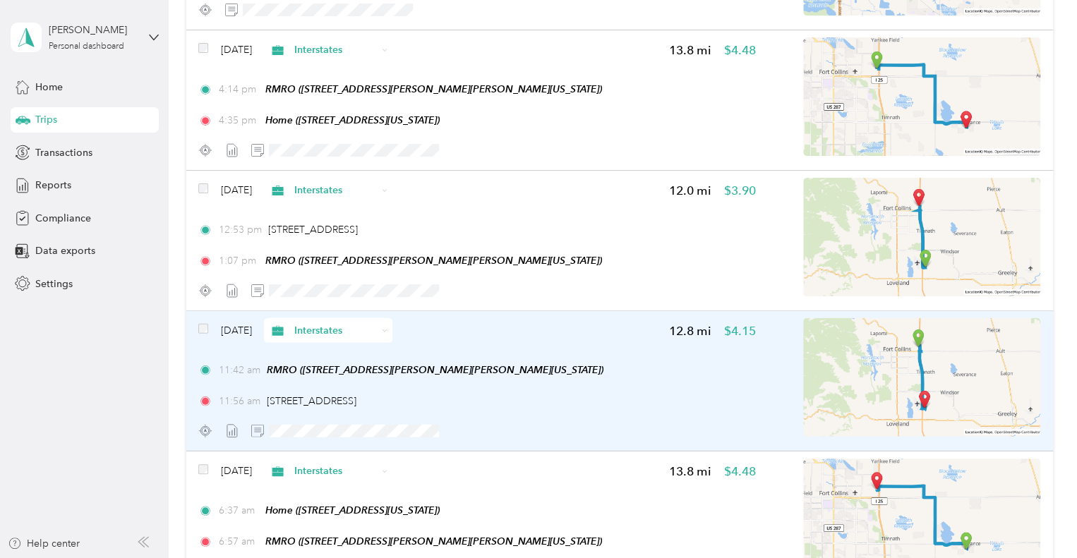
scroll to position [1552, 0]
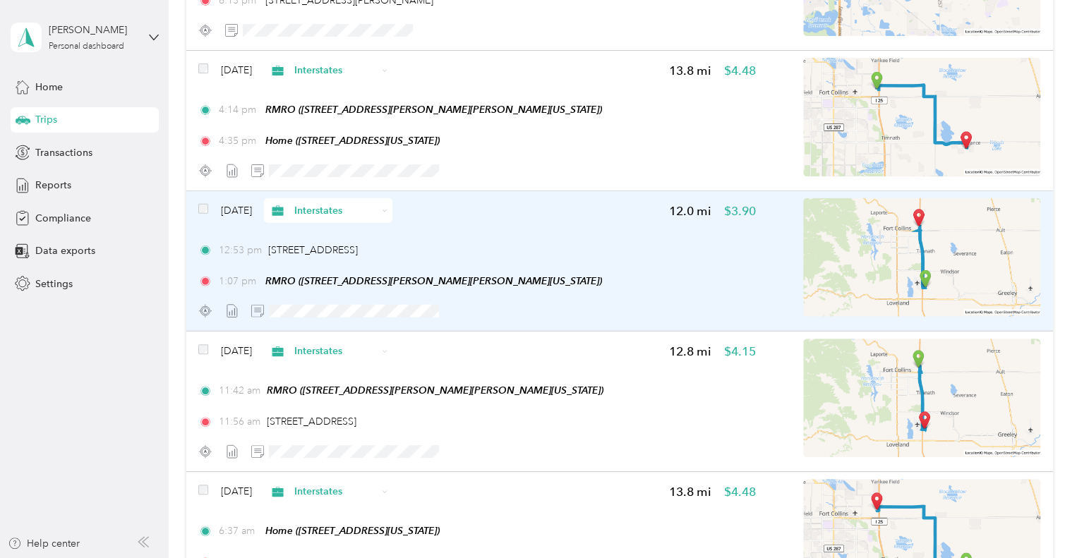
click at [975, 253] on img at bounding box center [921, 257] width 237 height 119
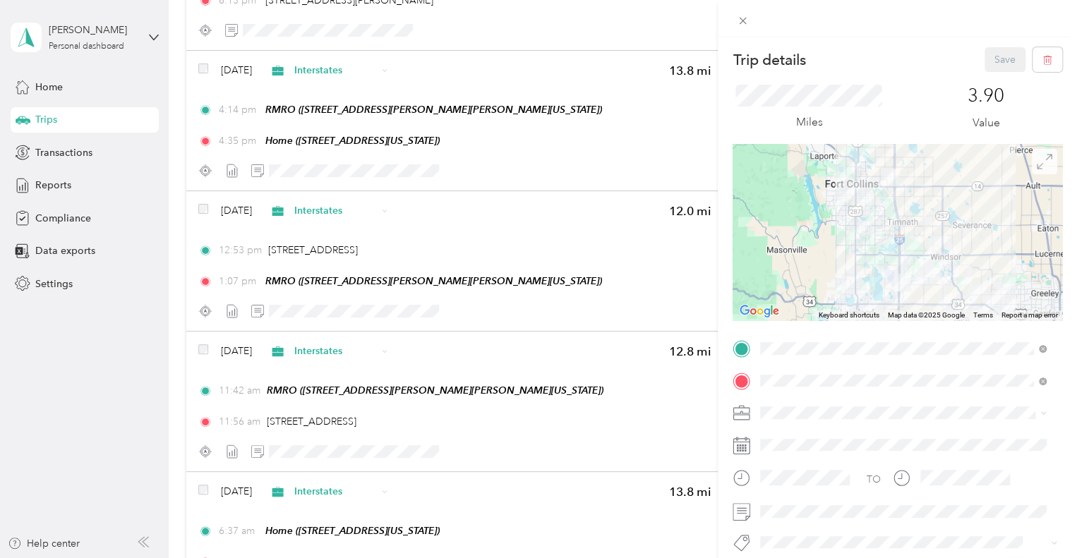
click at [1036, 162] on icon at bounding box center [1044, 162] width 16 height 16
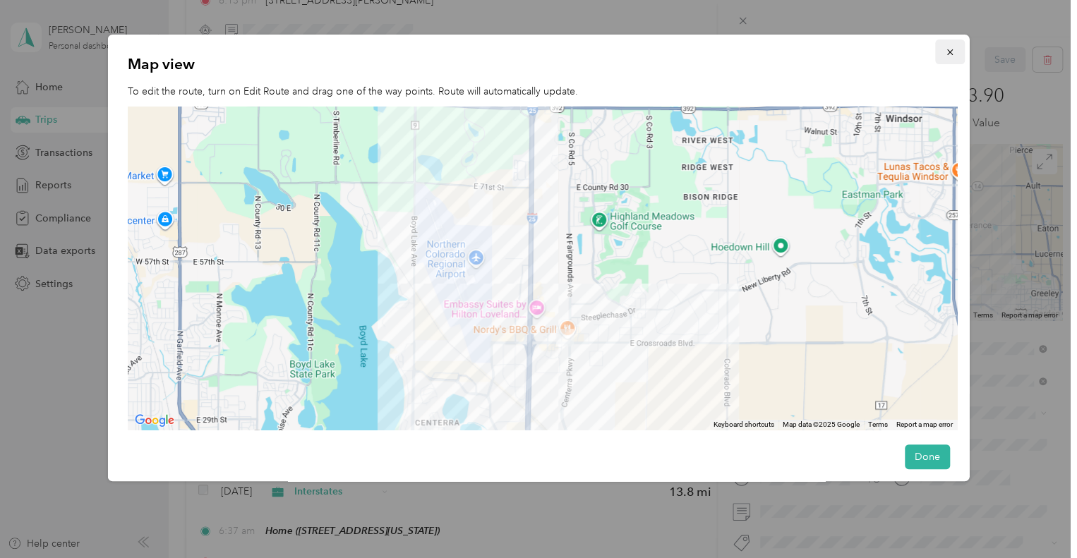
click at [944, 49] on icon "button" at bounding box center [949, 52] width 10 height 10
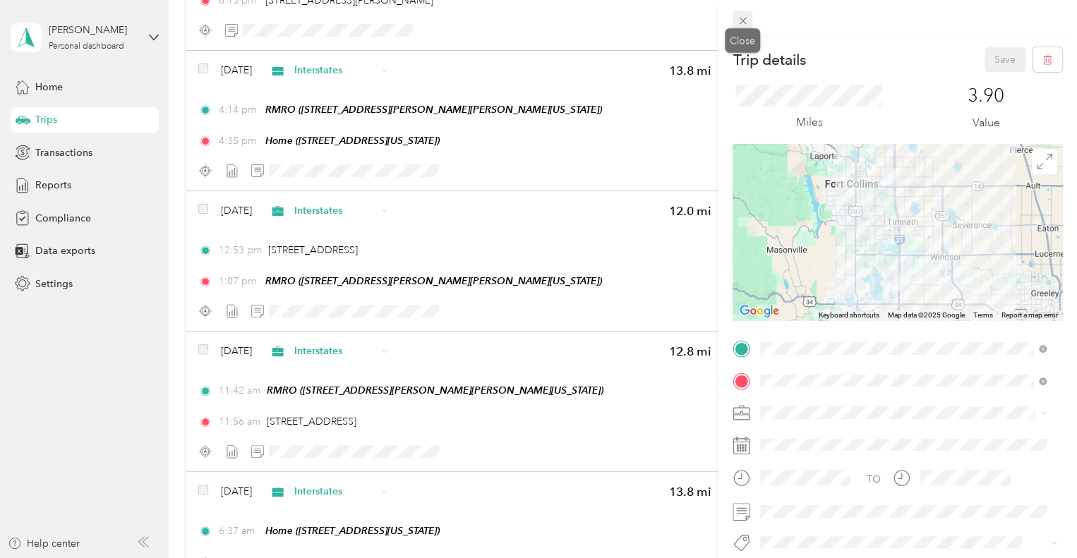
click at [744, 21] on icon at bounding box center [743, 21] width 12 height 12
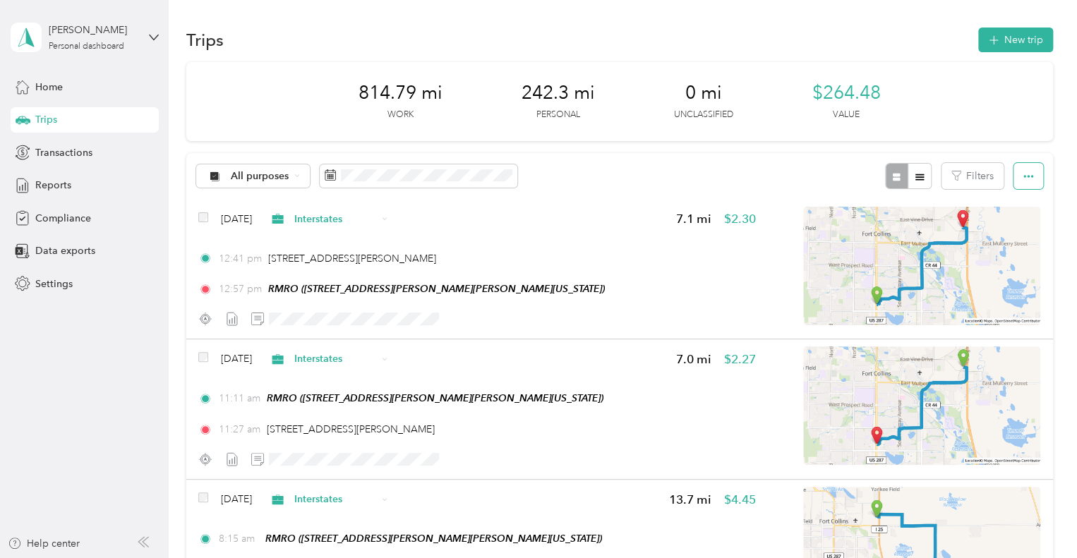
click at [1033, 180] on button "button" at bounding box center [1028, 176] width 30 height 26
click at [284, 179] on span "All purposes" at bounding box center [260, 176] width 59 height 10
click at [288, 174] on span "All purposes" at bounding box center [260, 176] width 59 height 10
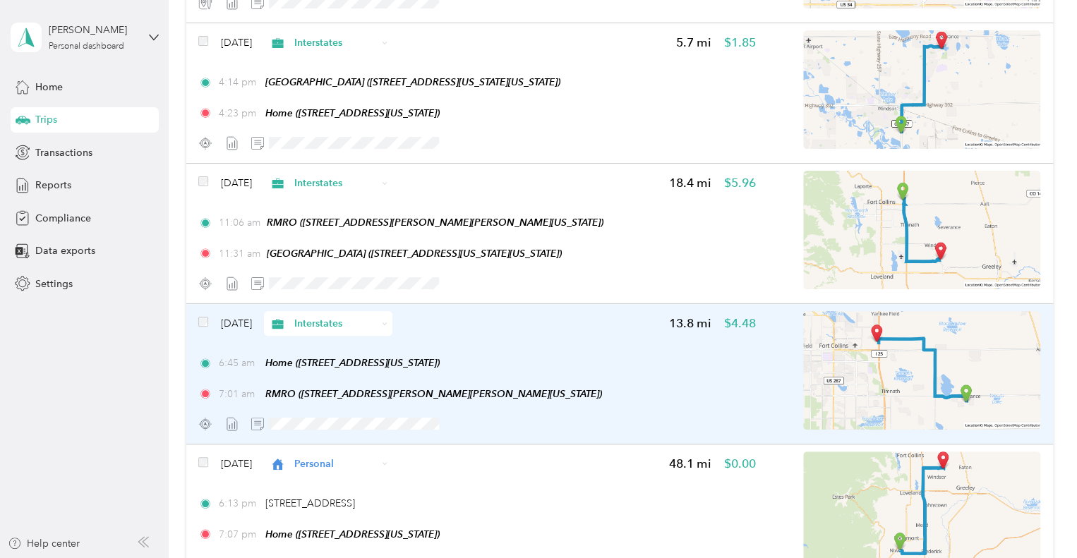
scroll to position [2610, 0]
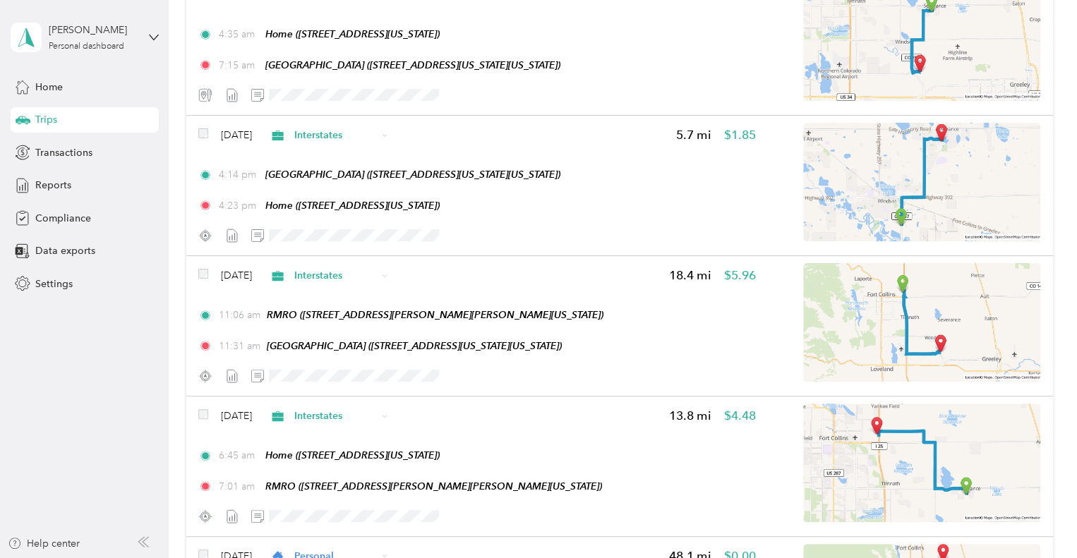
click at [78, 340] on aside "Cameron W. Louie Personal dashboard Home Trips Transactions Reports Compliance …" at bounding box center [84, 279] width 169 height 558
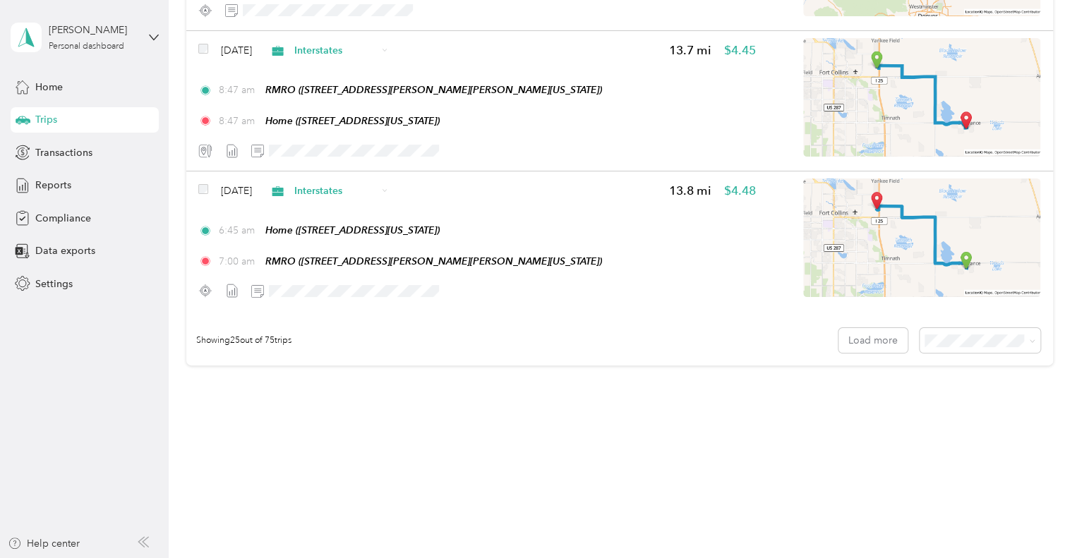
scroll to position [3398, 0]
click at [868, 339] on button "Load more" at bounding box center [872, 339] width 69 height 25
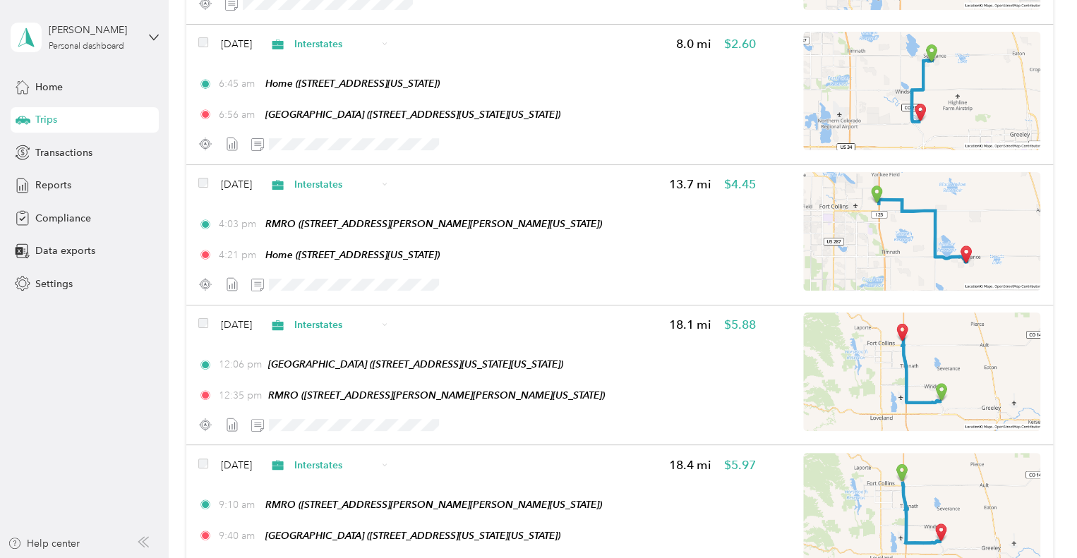
scroll to position [4527, 0]
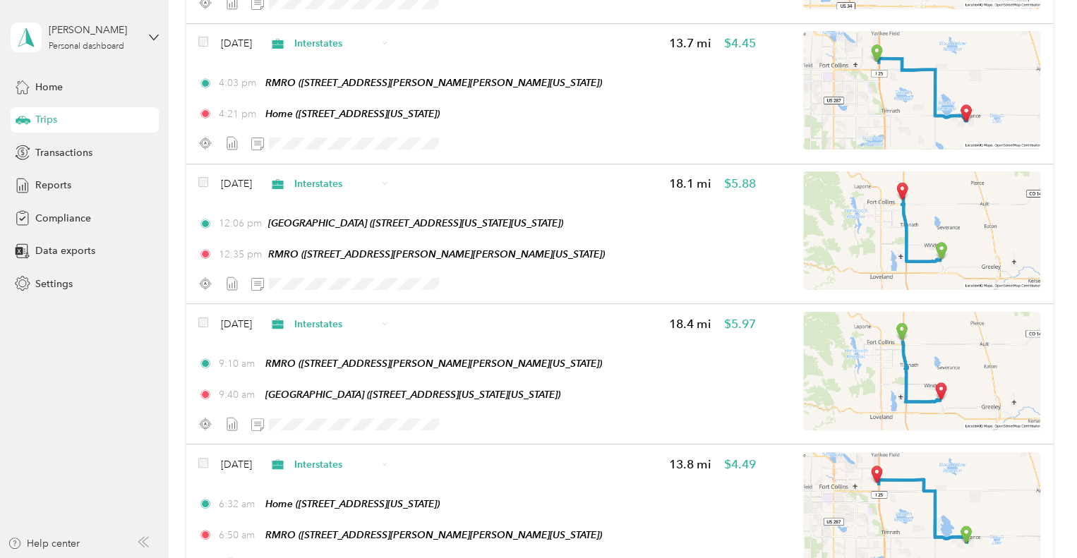
click at [127, 409] on aside "Cameron W. Louie Personal dashboard Home Trips Transactions Reports Compliance …" at bounding box center [84, 279] width 169 height 558
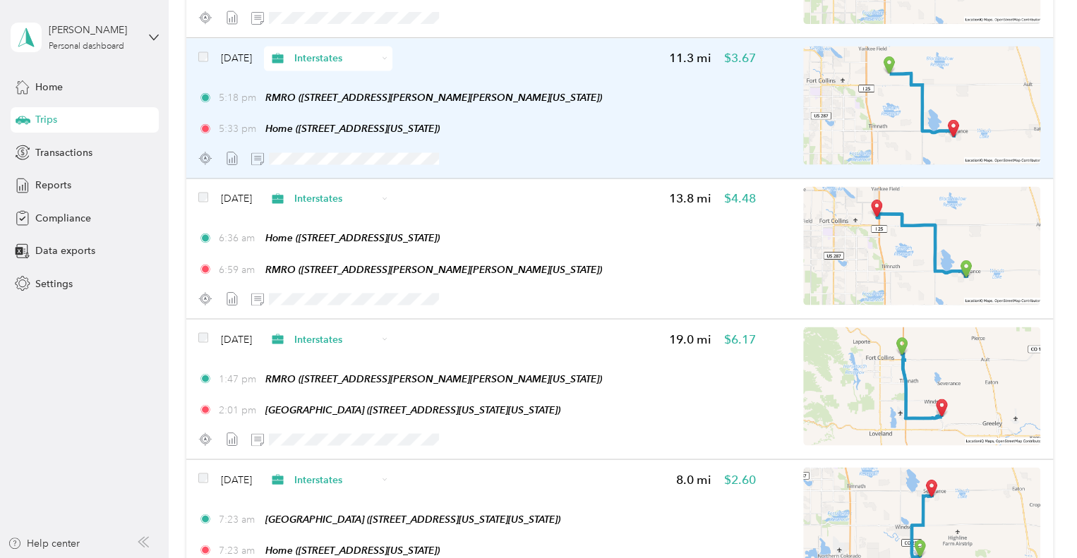
scroll to position [6503, 0]
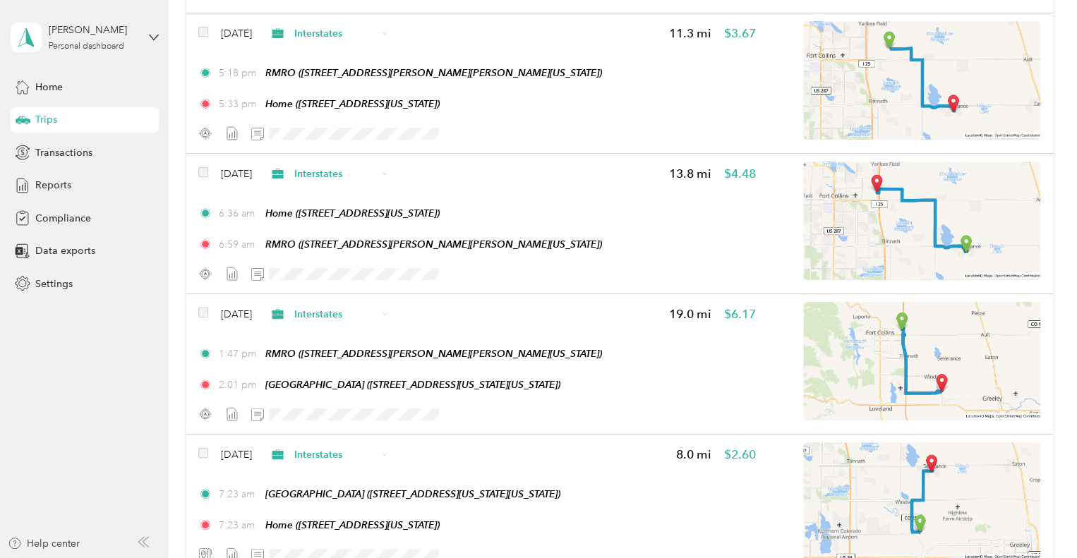
click at [97, 351] on aside "Cameron W. Louie Personal dashboard Home Trips Transactions Reports Compliance …" at bounding box center [84, 279] width 169 height 558
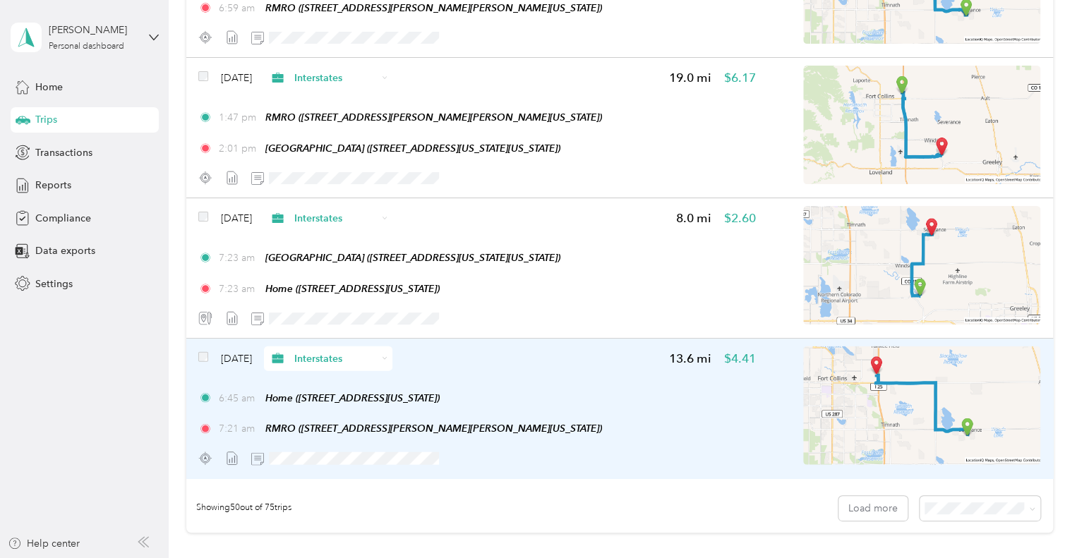
scroll to position [6714, 0]
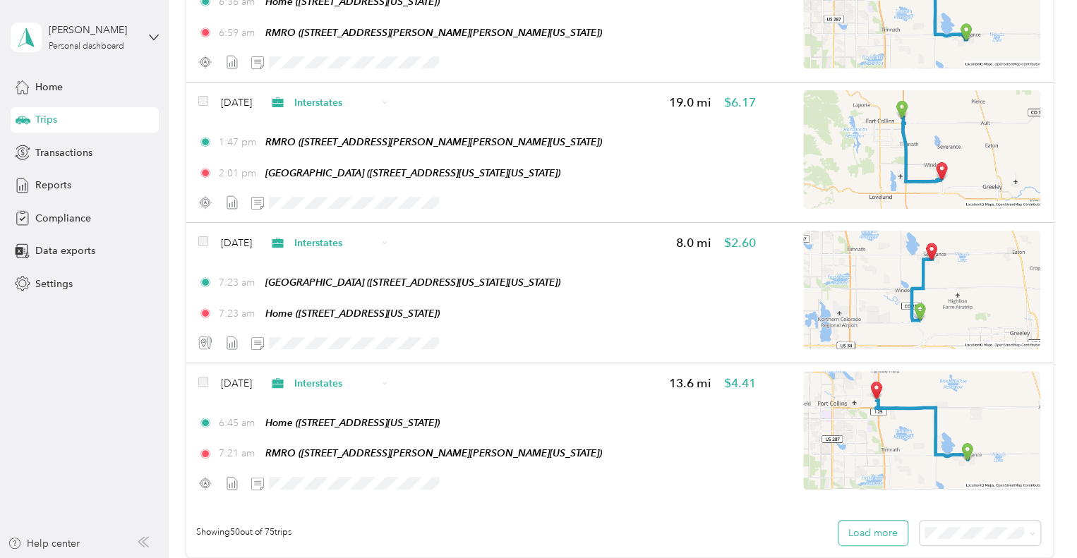
click at [864, 525] on button "Load more" at bounding box center [872, 533] width 69 height 25
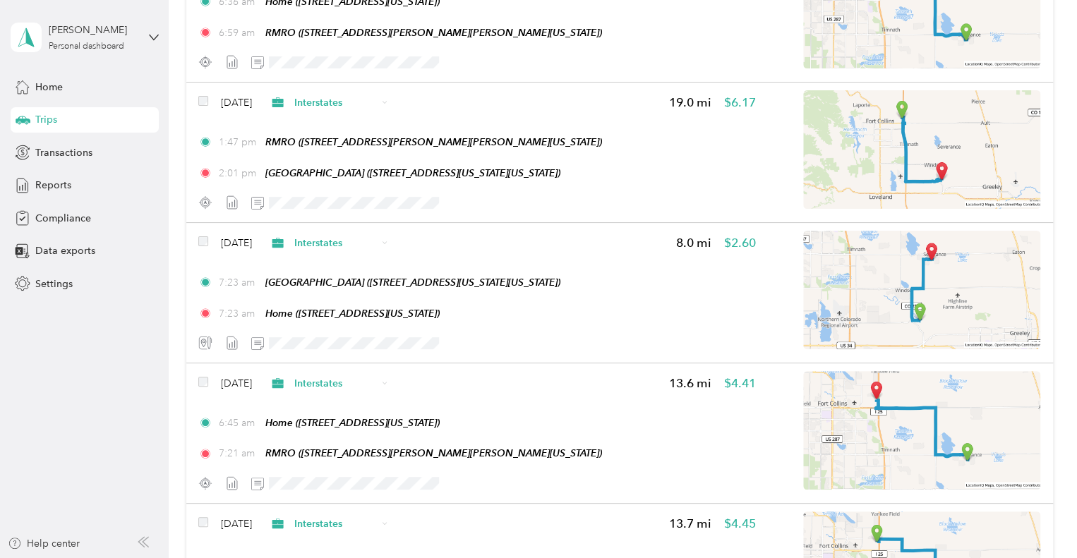
click at [99, 400] on aside "Cameron W. Louie Personal dashboard Home Trips Transactions Reports Compliance …" at bounding box center [84, 279] width 169 height 558
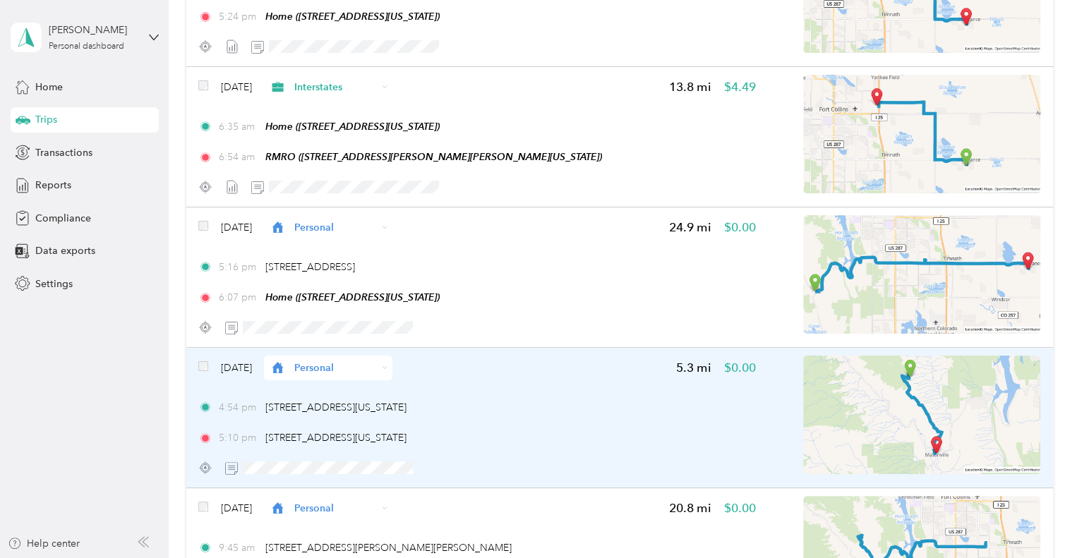
scroll to position [8055, 0]
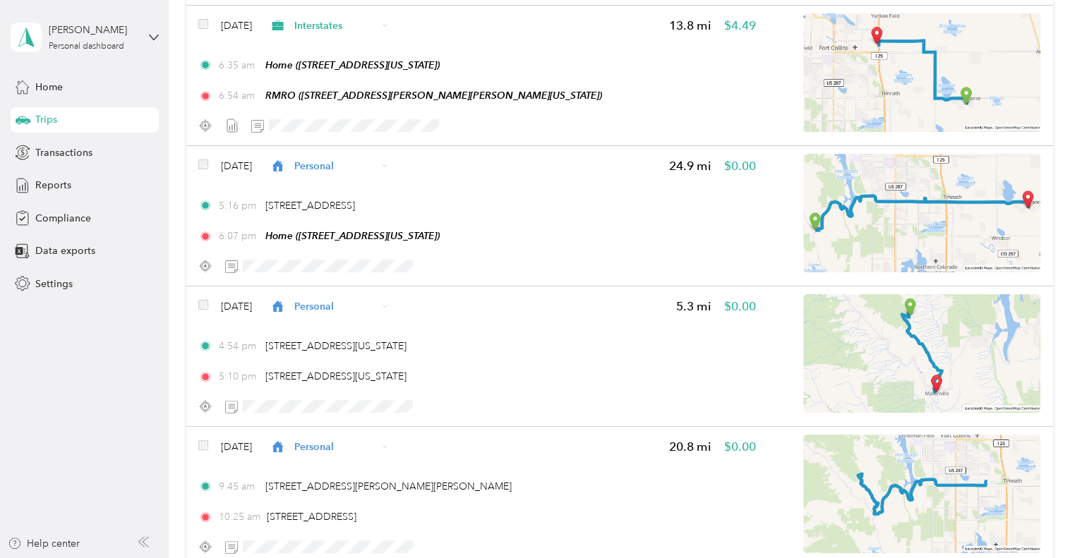
click at [77, 382] on aside "Cameron W. Louie Personal dashboard Home Trips Transactions Reports Compliance …" at bounding box center [84, 279] width 169 height 558
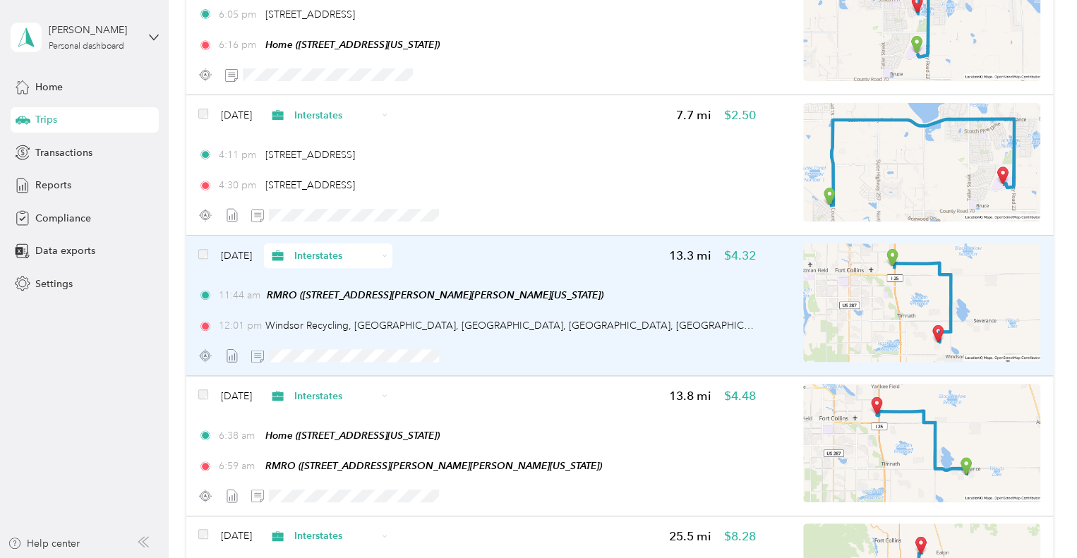
scroll to position [8831, 0]
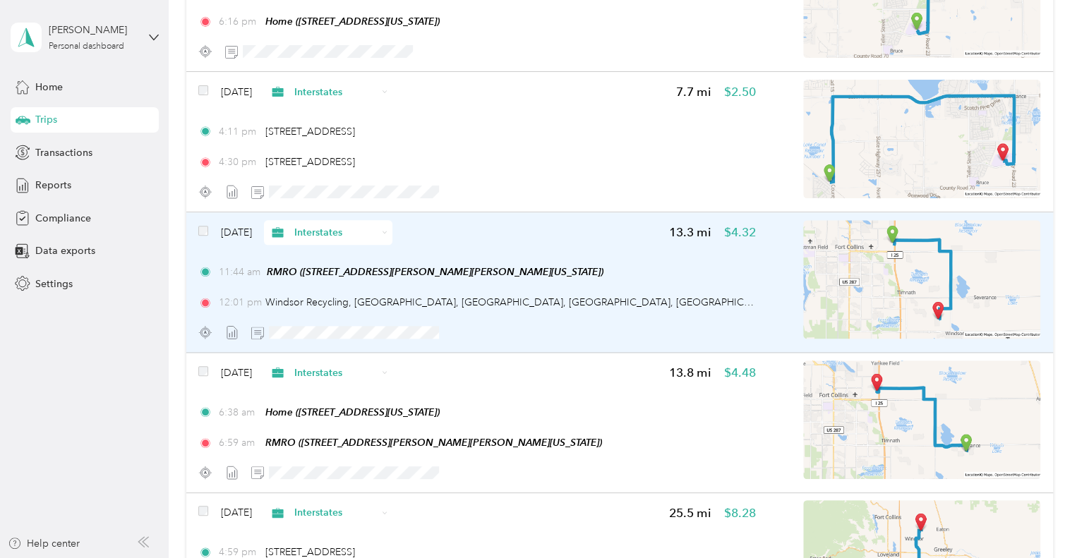
click at [1002, 286] on img at bounding box center [921, 279] width 237 height 119
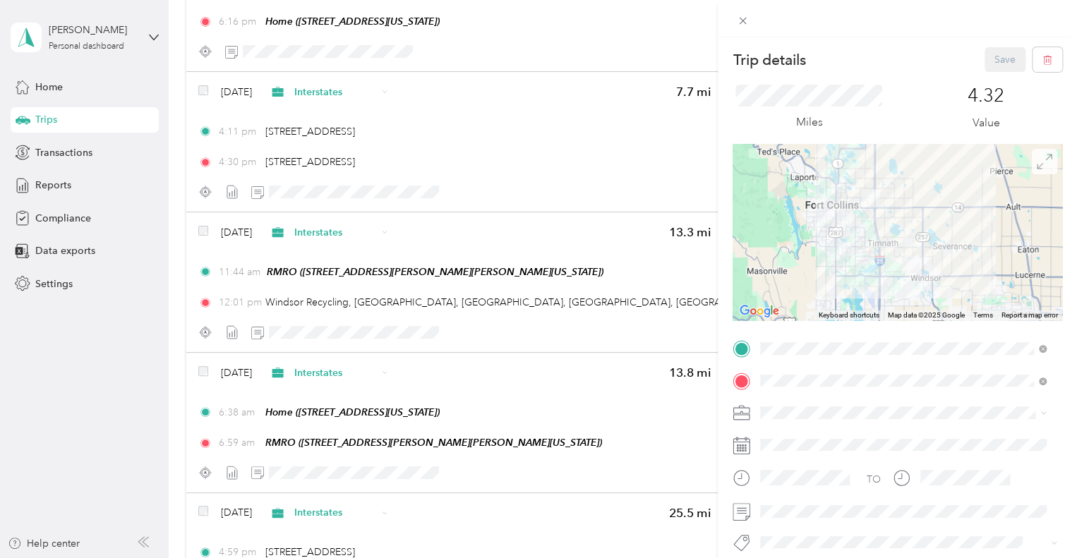
click at [1036, 158] on icon at bounding box center [1044, 162] width 16 height 16
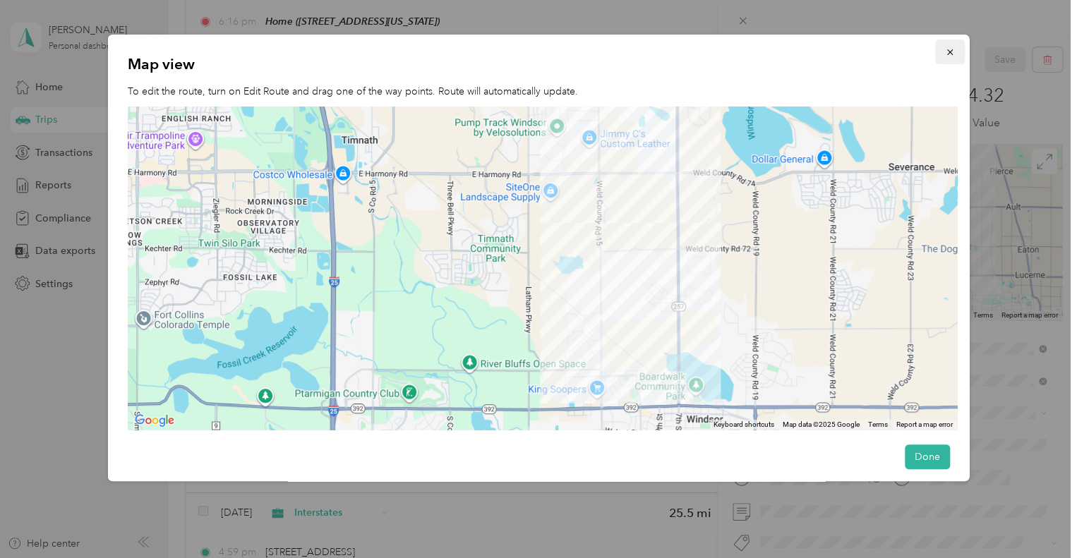
click at [946, 54] on icon "button" at bounding box center [949, 52] width 6 height 6
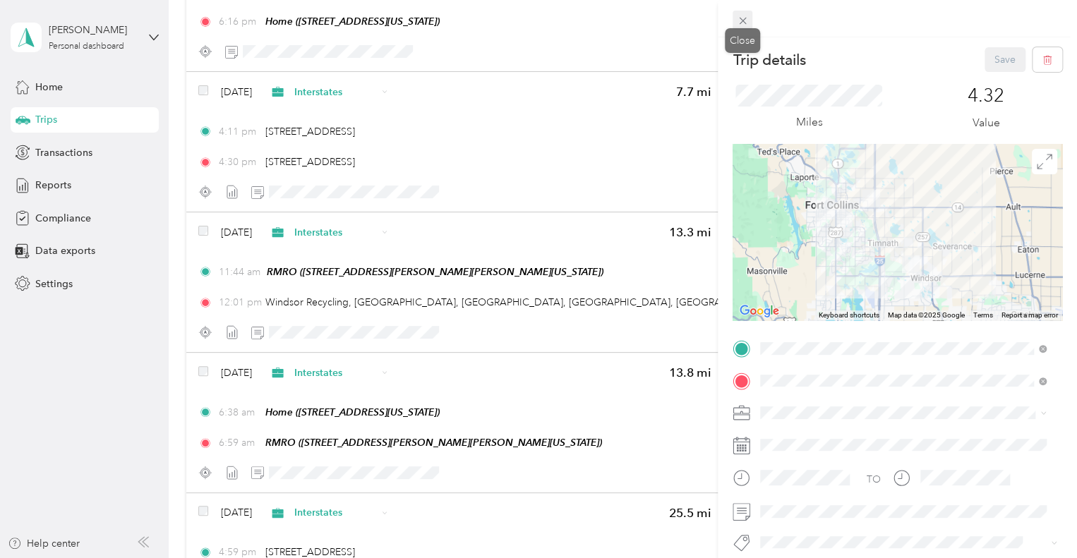
click at [739, 19] on icon at bounding box center [742, 21] width 7 height 7
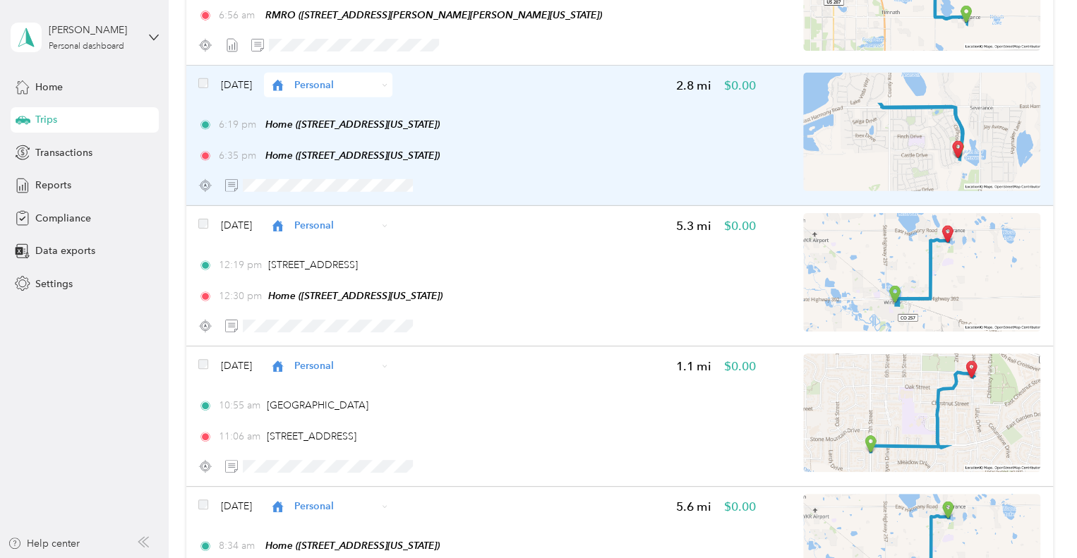
scroll to position [10383, 0]
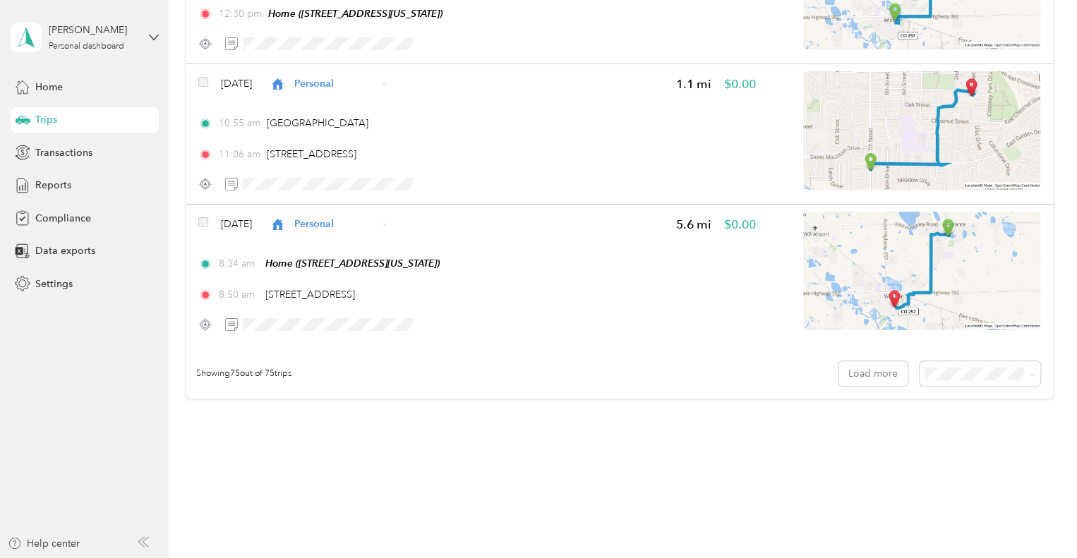
click at [66, 190] on span "Reports" at bounding box center [53, 185] width 36 height 15
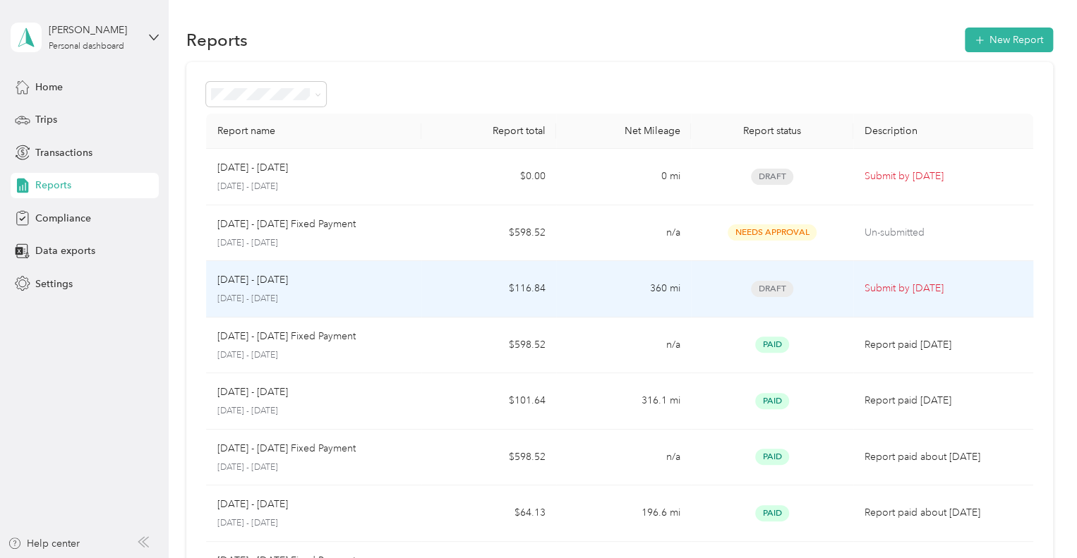
click at [344, 291] on div "[DATE] - [DATE] [DATE] - [DATE]" at bounding box center [313, 288] width 193 height 33
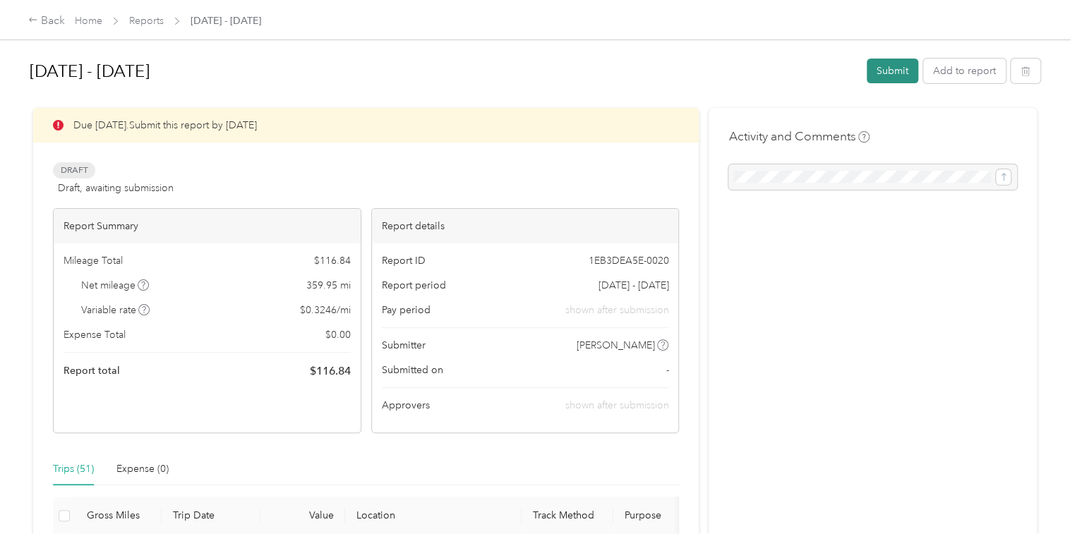
click at [880, 66] on button "Submit" at bounding box center [892, 71] width 52 height 25
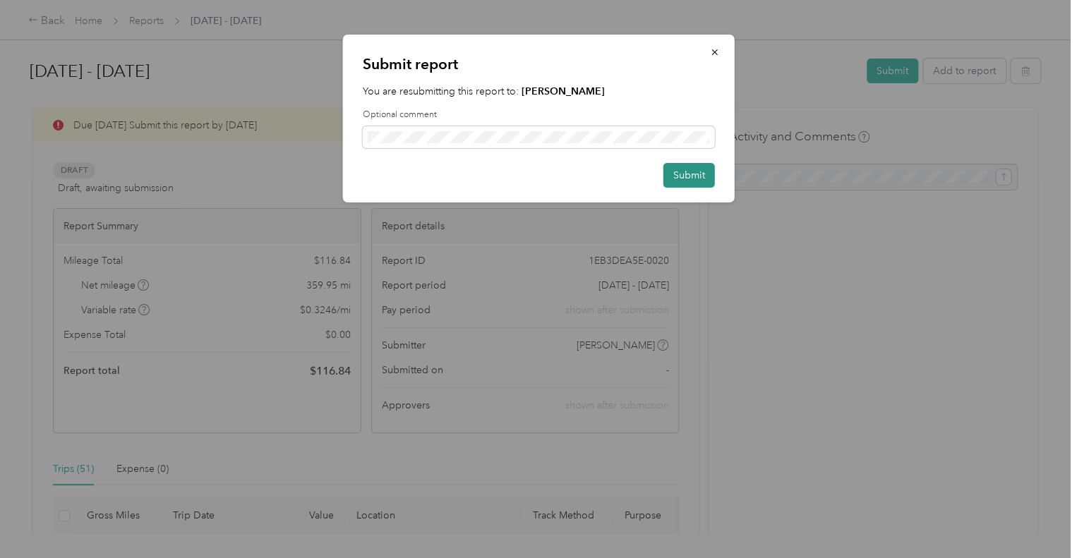
click at [700, 176] on button "Submit" at bounding box center [689, 175] width 52 height 25
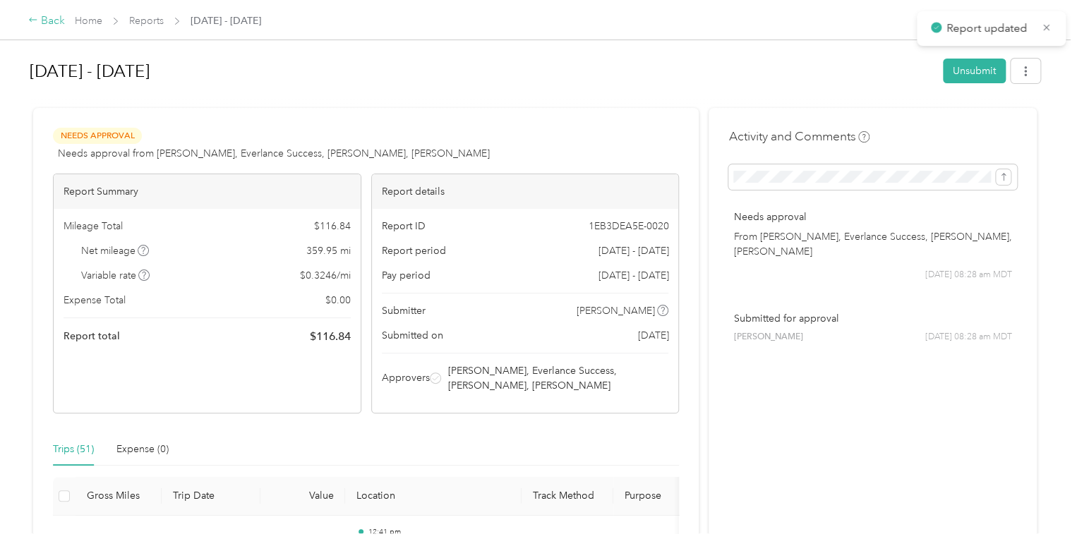
click at [57, 22] on div "Back" at bounding box center [46, 21] width 37 height 17
